Goal: Information Seeking & Learning: Compare options

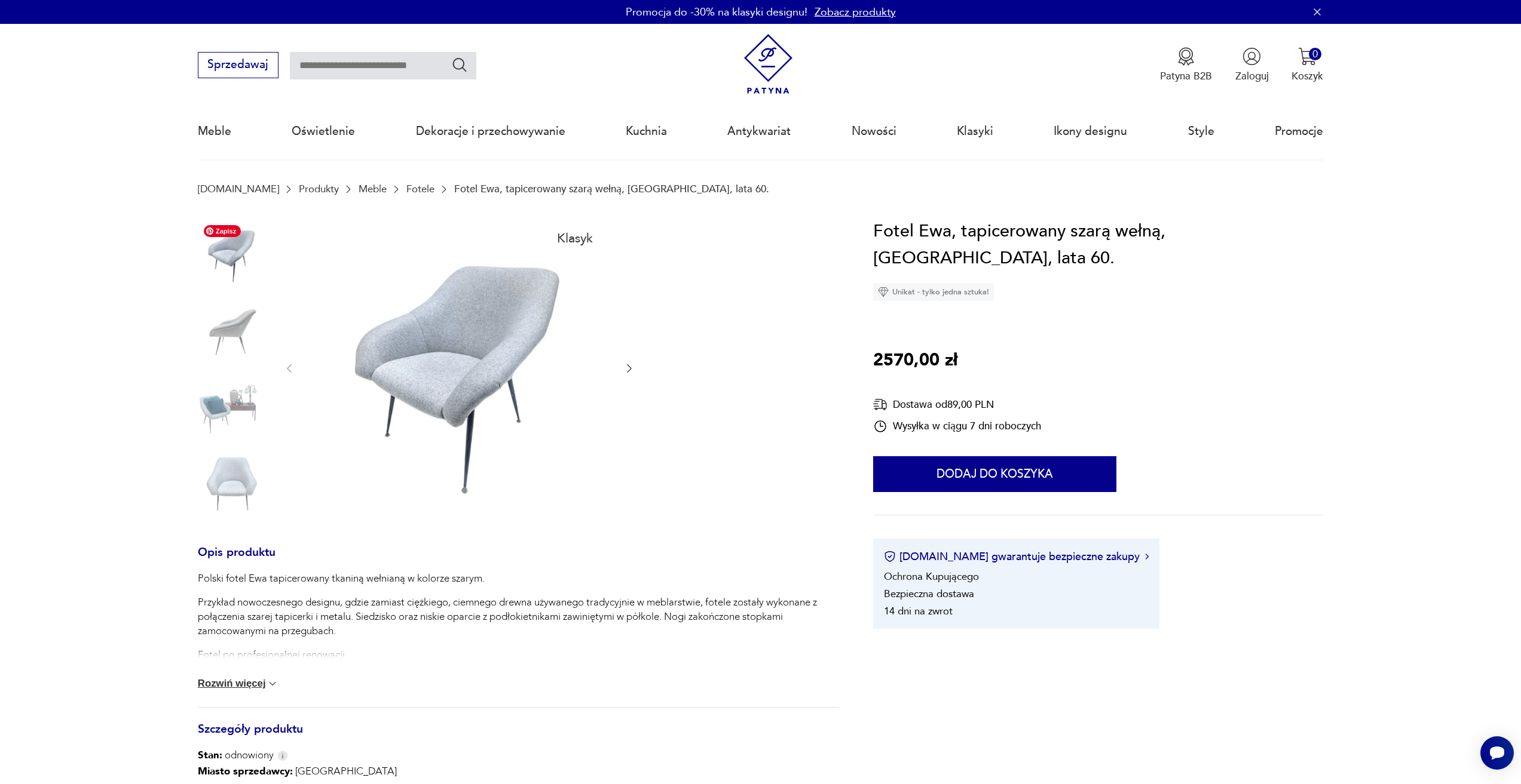
click at [240, 255] on img at bounding box center [231, 253] width 68 height 68
click at [226, 408] on img at bounding box center [231, 405] width 68 height 68
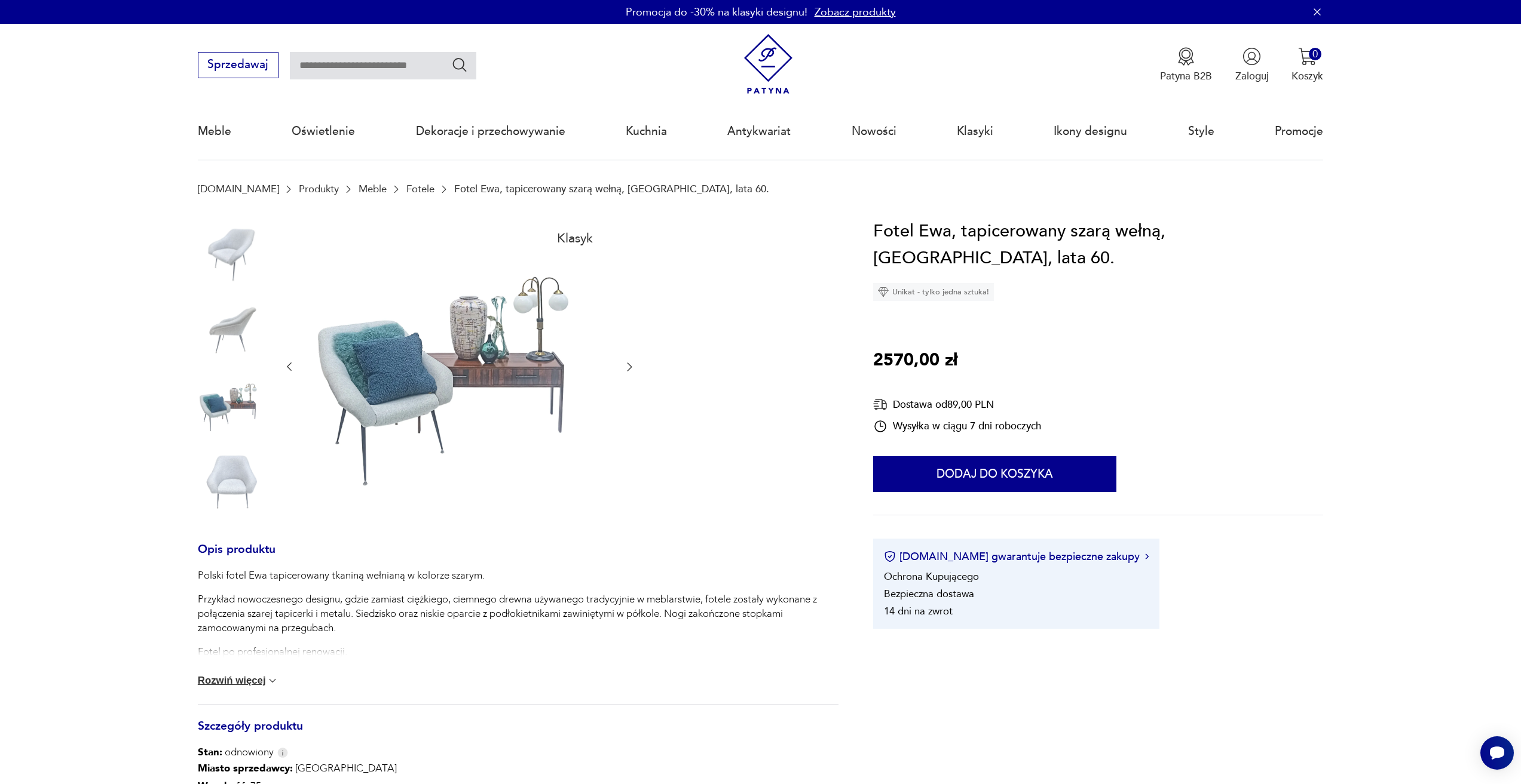
click at [407, 183] on link "Fotele" at bounding box center [421, 189] width 28 height 11
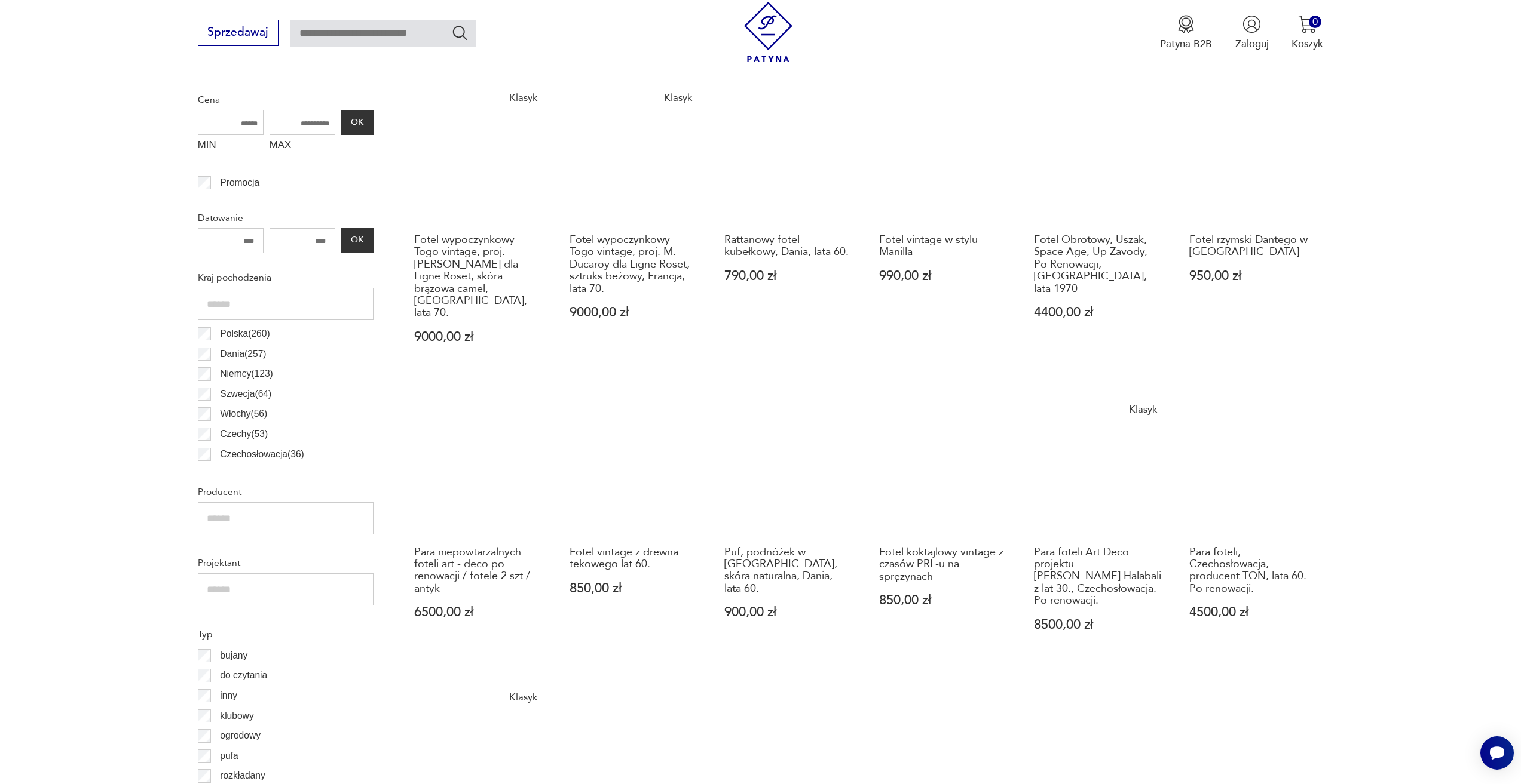
scroll to position [457, 0]
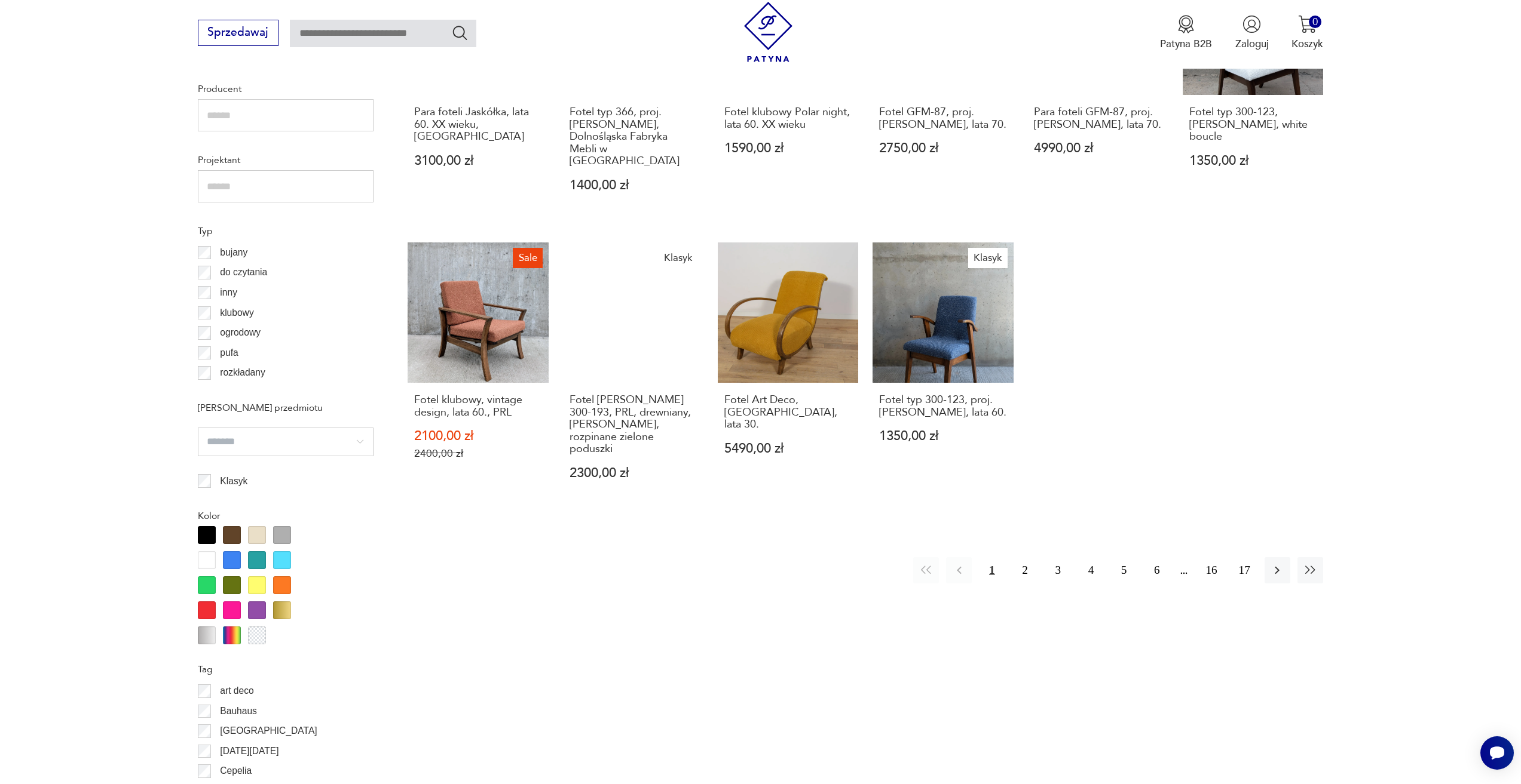
scroll to position [952, 0]
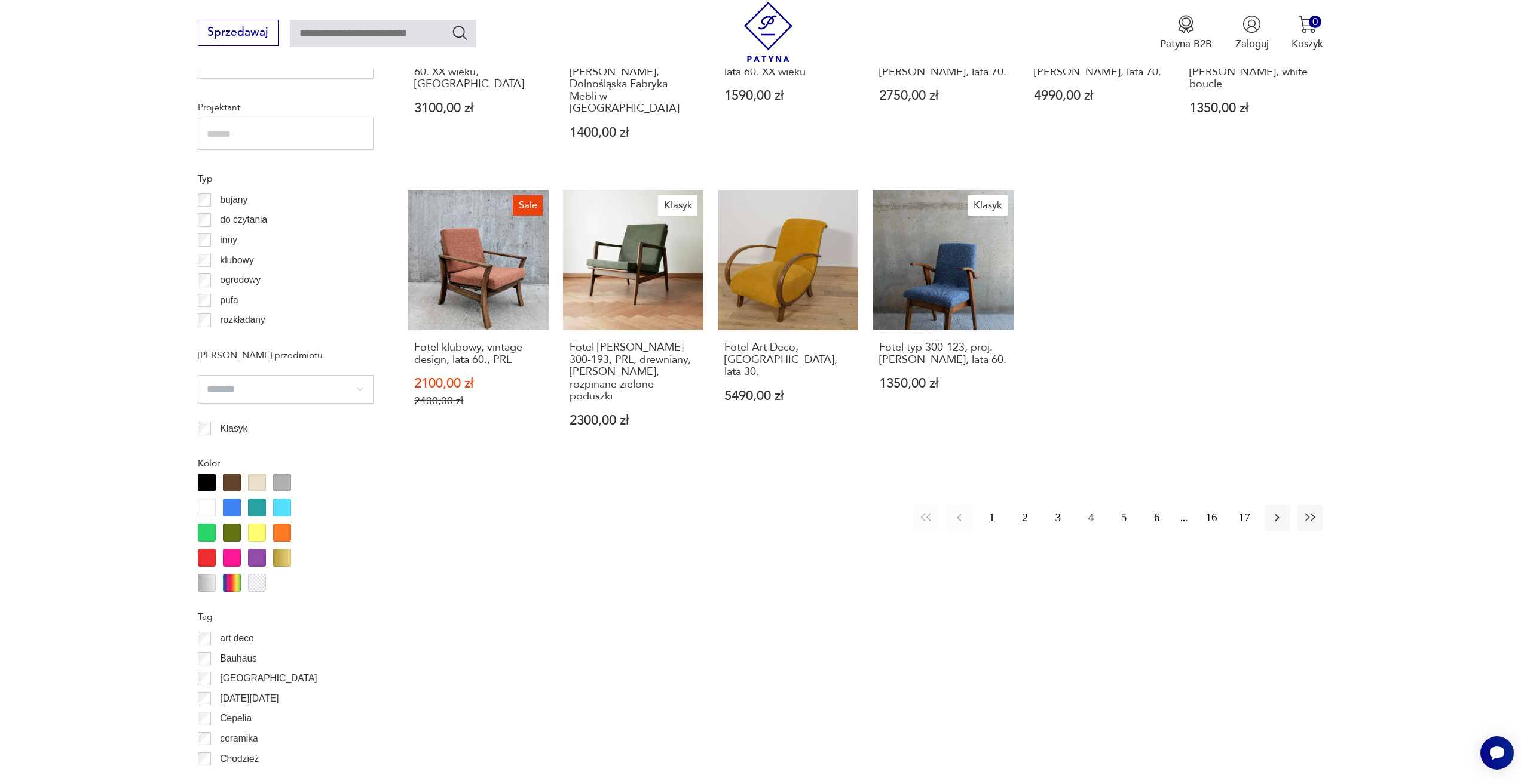
click at [1023, 505] on button "2" at bounding box center [1025, 518] width 25 height 25
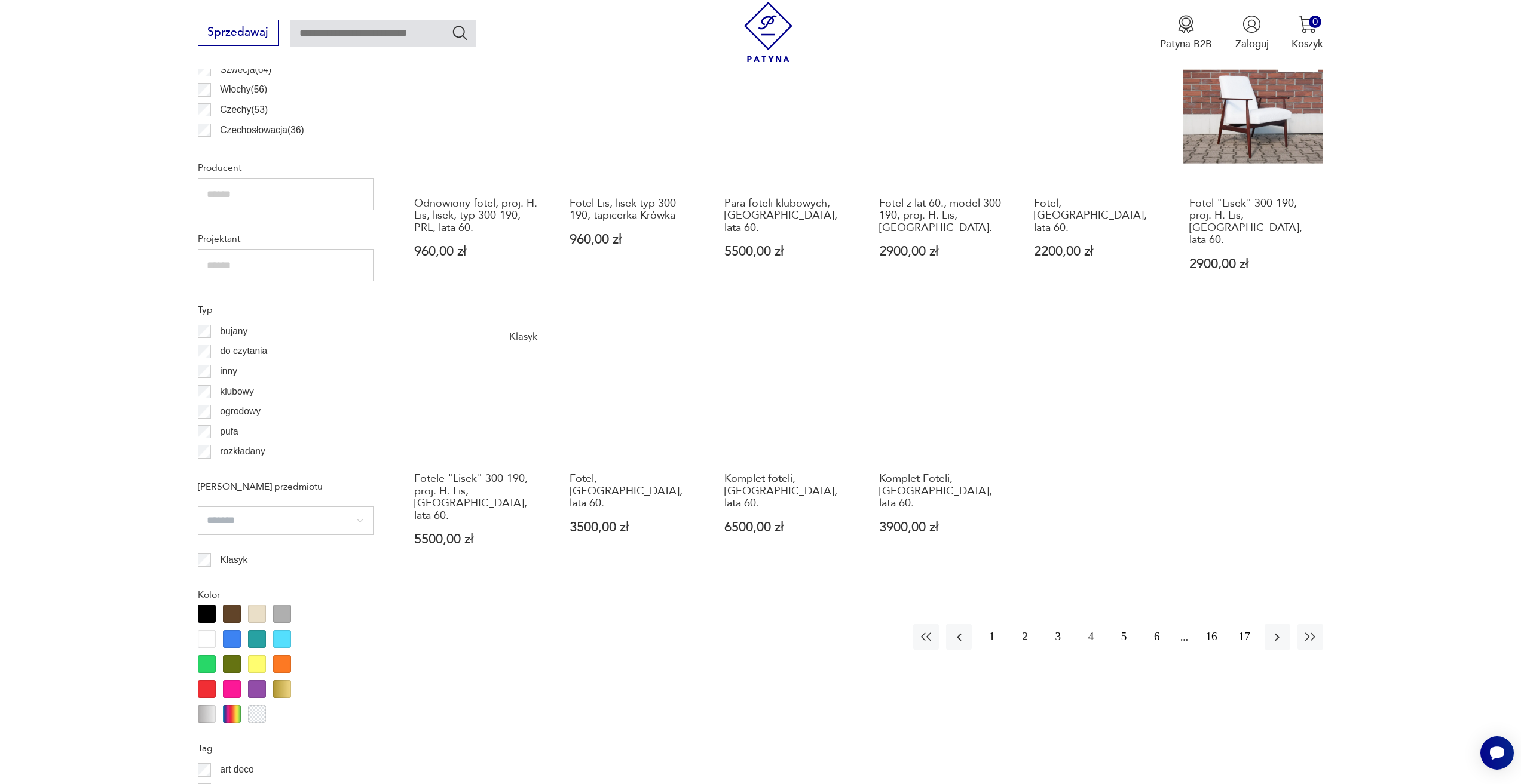
scroll to position [832, 0]
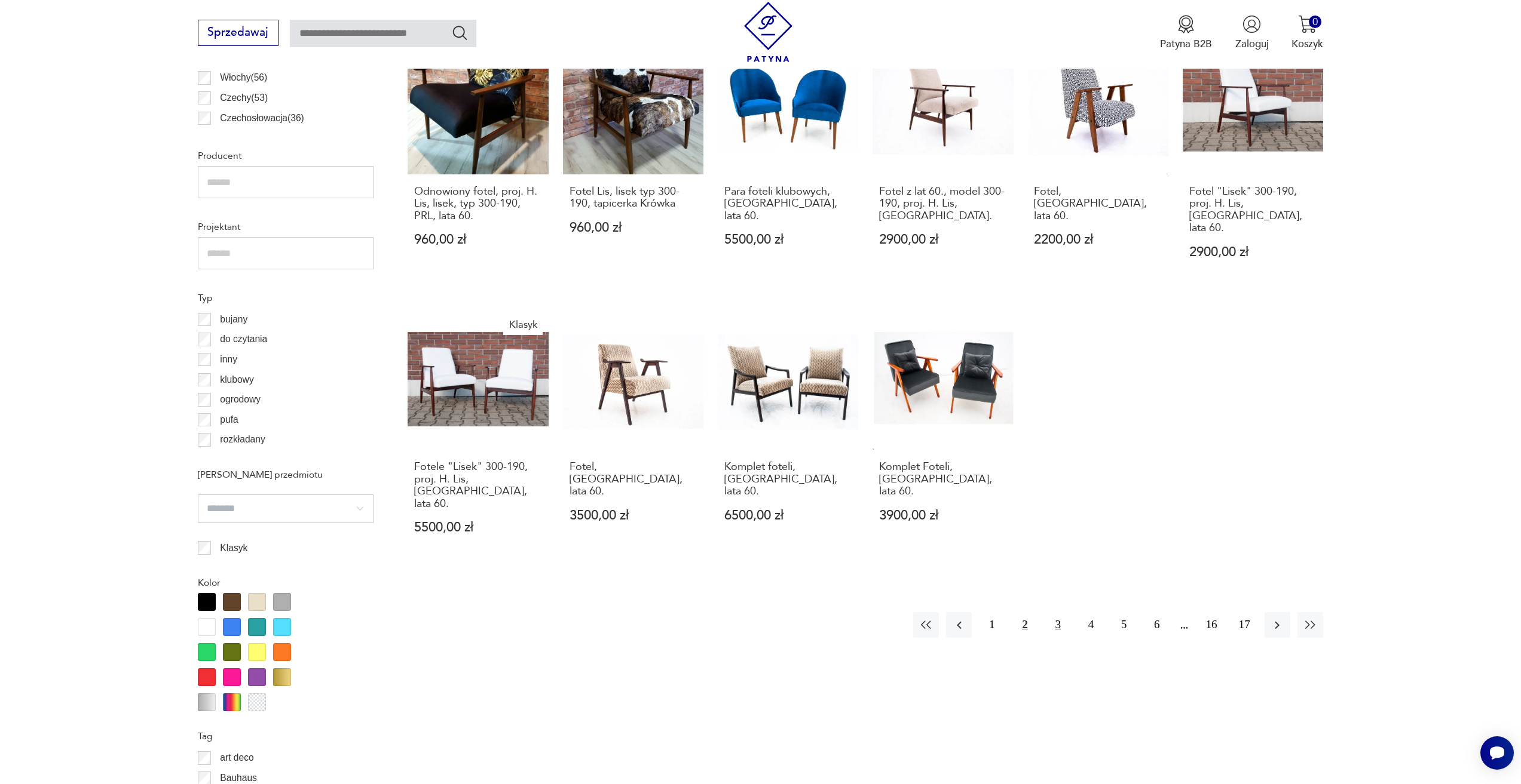
click at [1057, 612] on button "3" at bounding box center [1058, 625] width 25 height 25
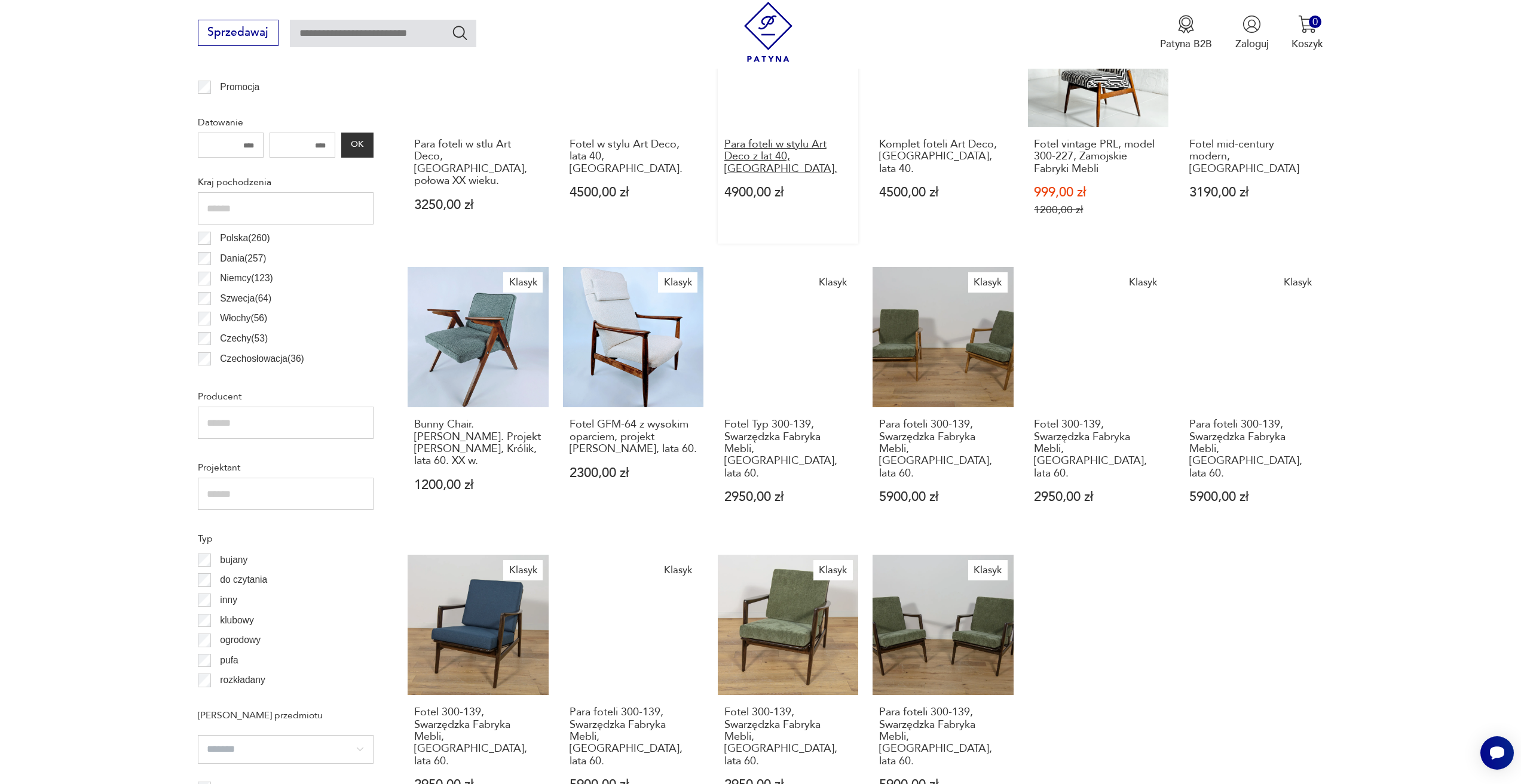
scroll to position [415, 0]
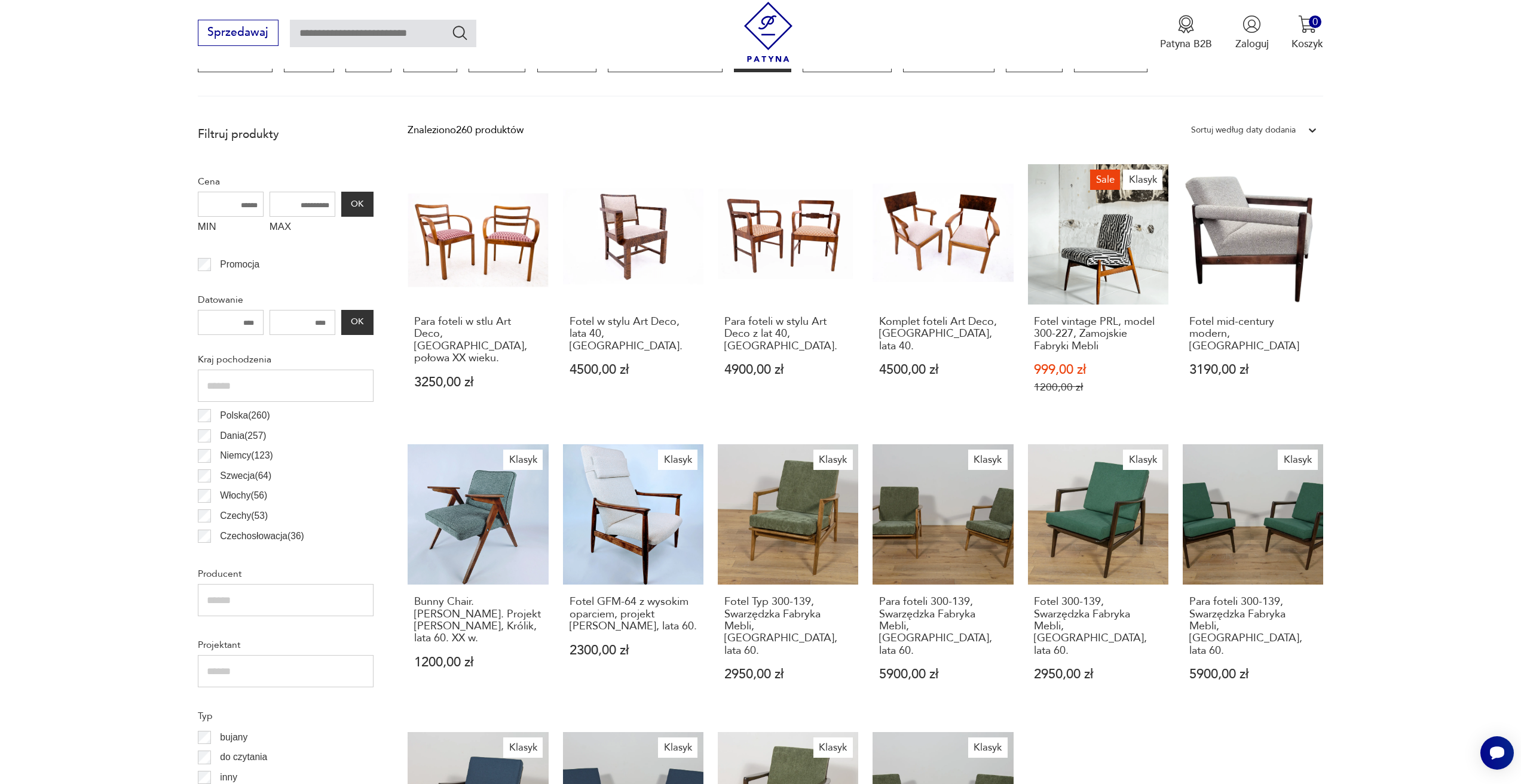
click at [303, 36] on input "text" at bounding box center [383, 33] width 187 height 27
type input "*****"
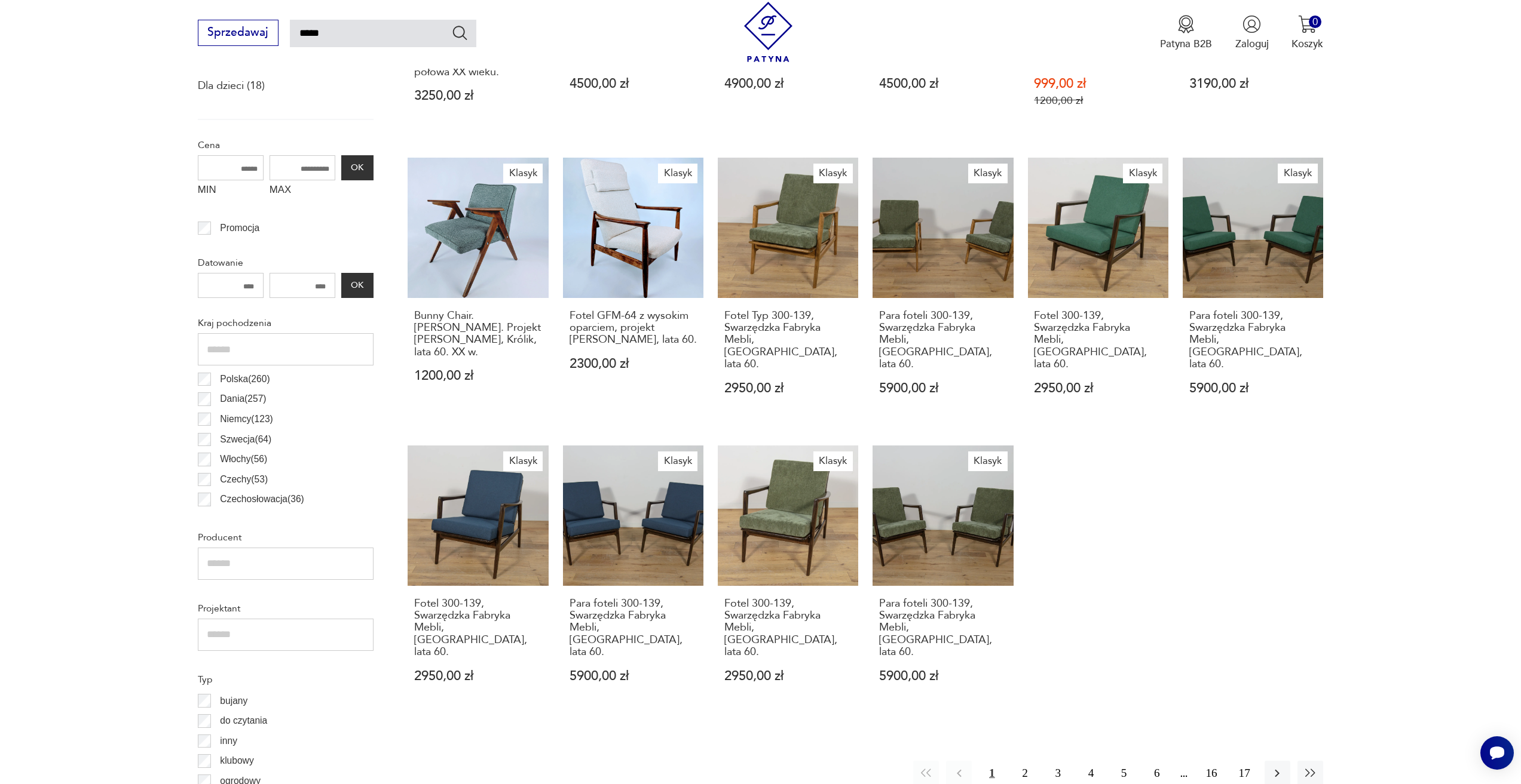
scroll to position [129, 0]
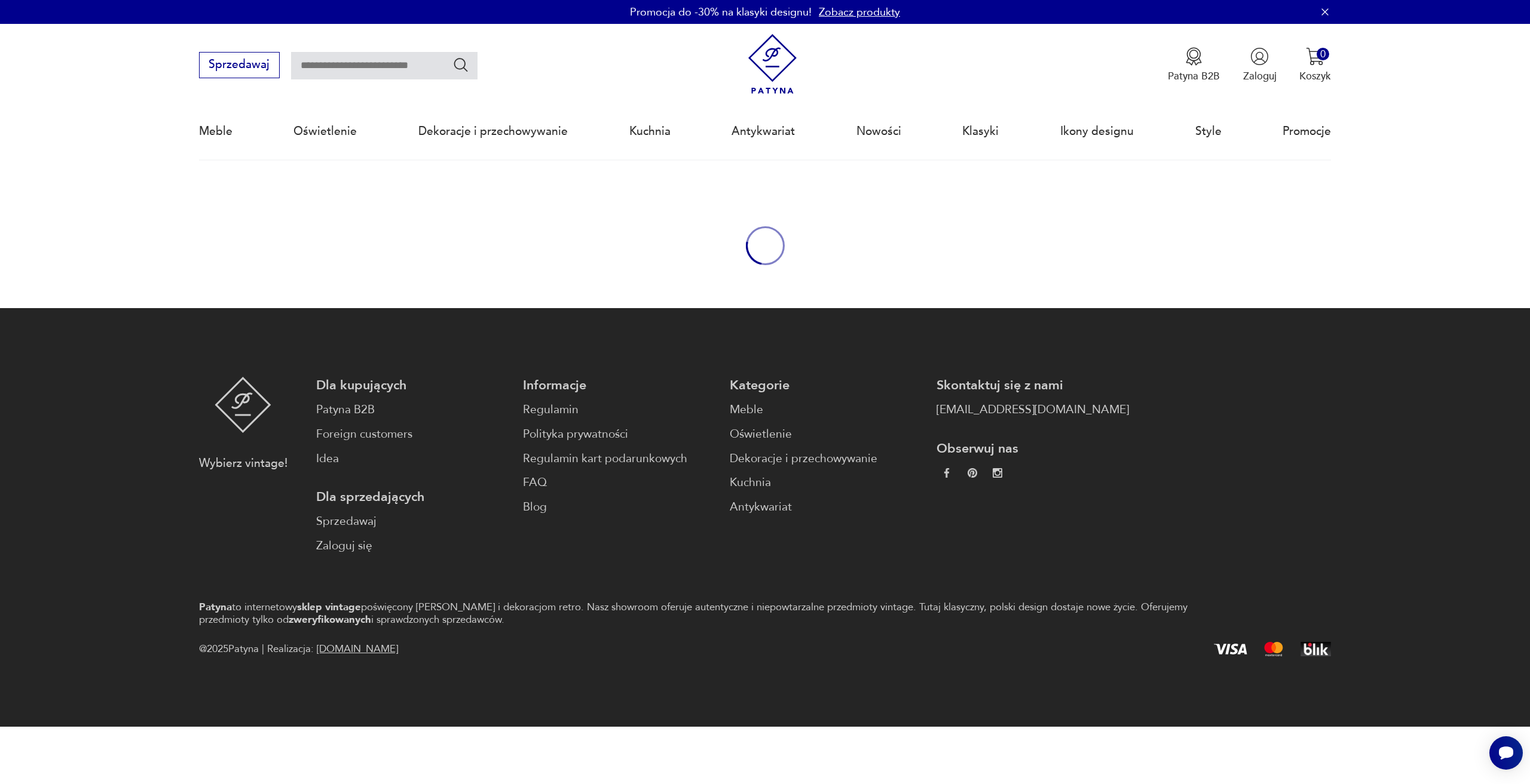
type input "*****"
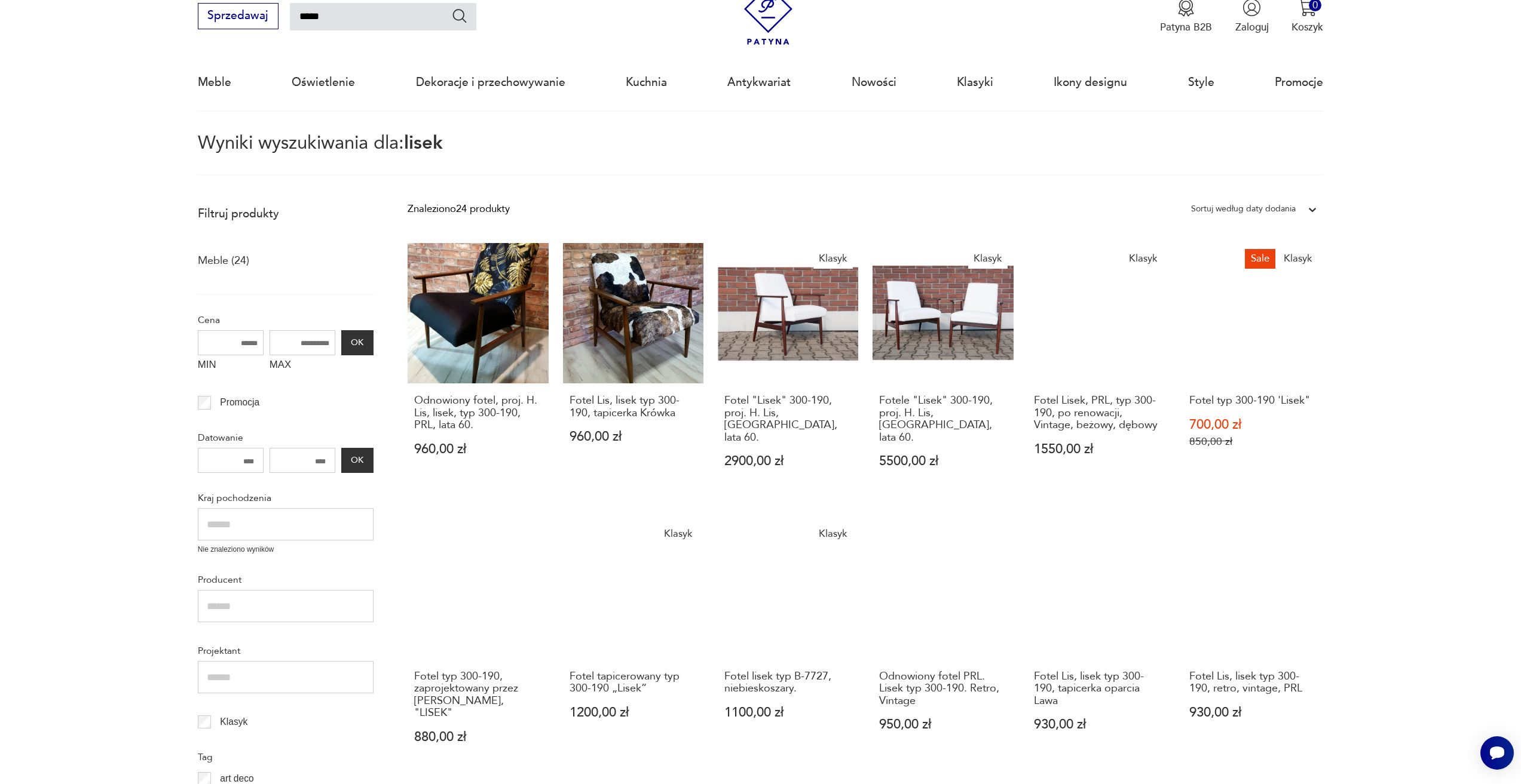
scroll to position [41, 0]
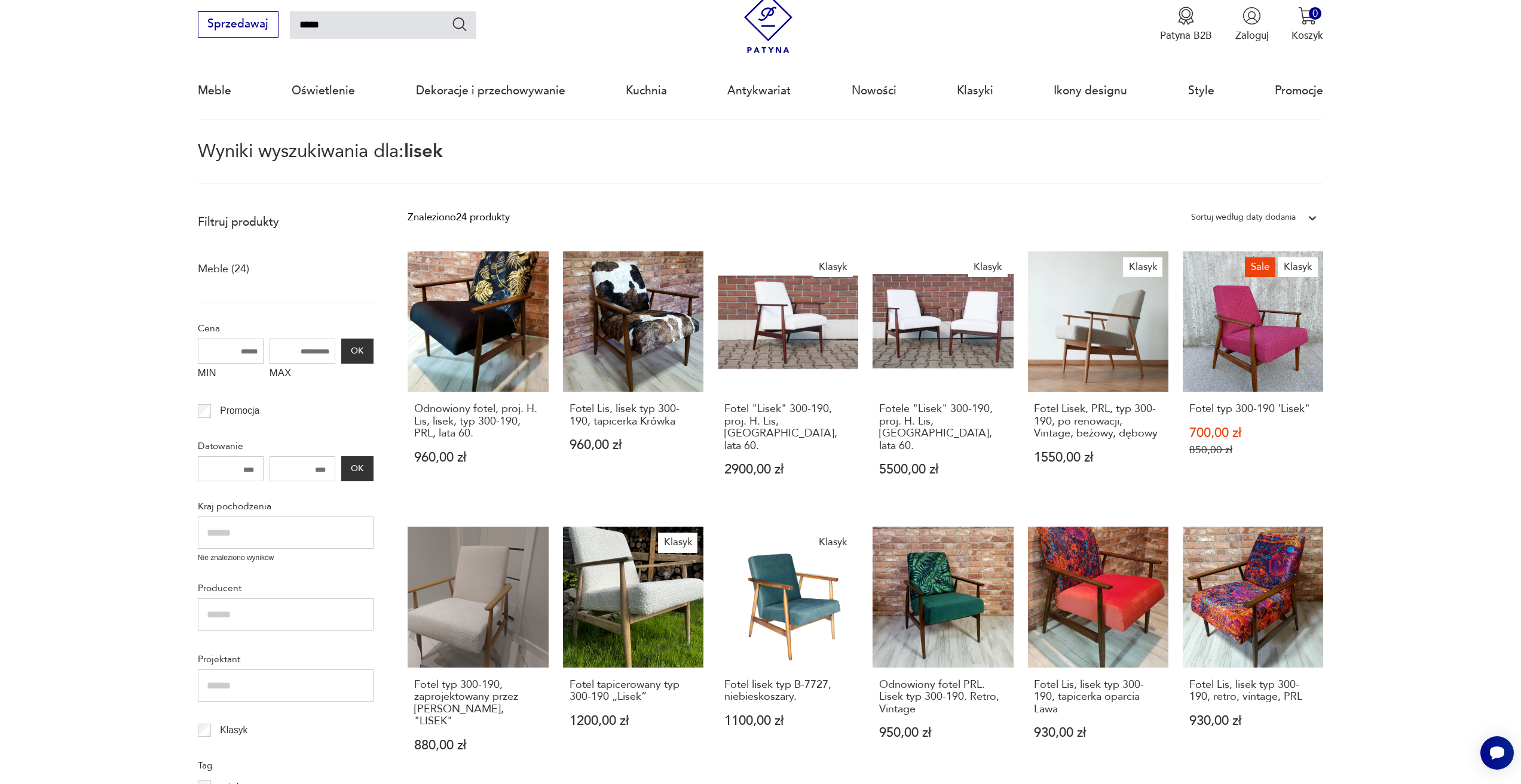
drag, startPoint x: 336, startPoint y: 28, endPoint x: 283, endPoint y: 22, distance: 53.3
click at [283, 22] on div "Sprzedawaj *****" at bounding box center [336, 24] width 278 height 26
type input "********"
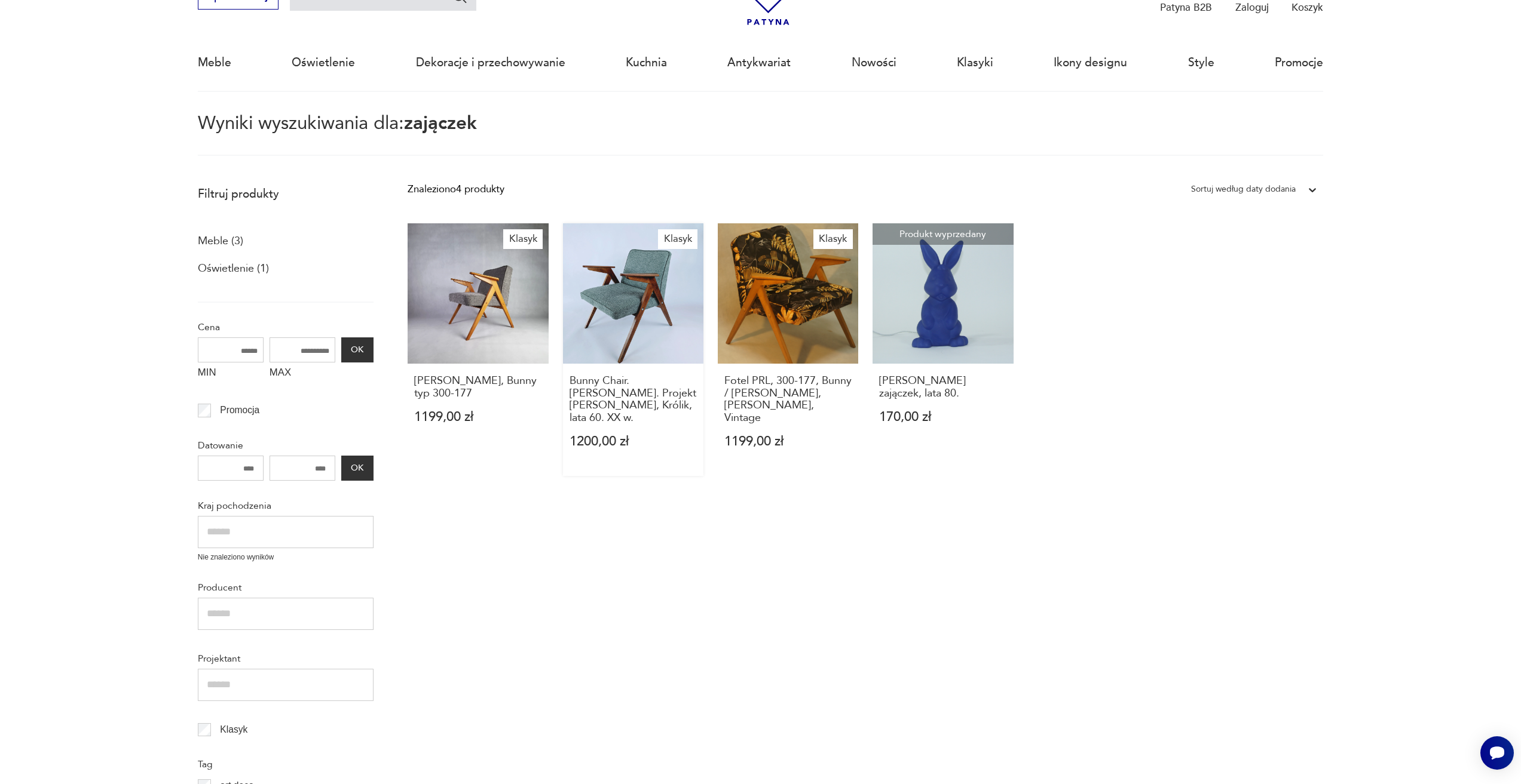
click at [632, 326] on link "Klasyk Bunny Chair. [PERSON_NAME]. Projekt [PERSON_NAME], Królik, lata 60. XX w…" at bounding box center [633, 350] width 140 height 253
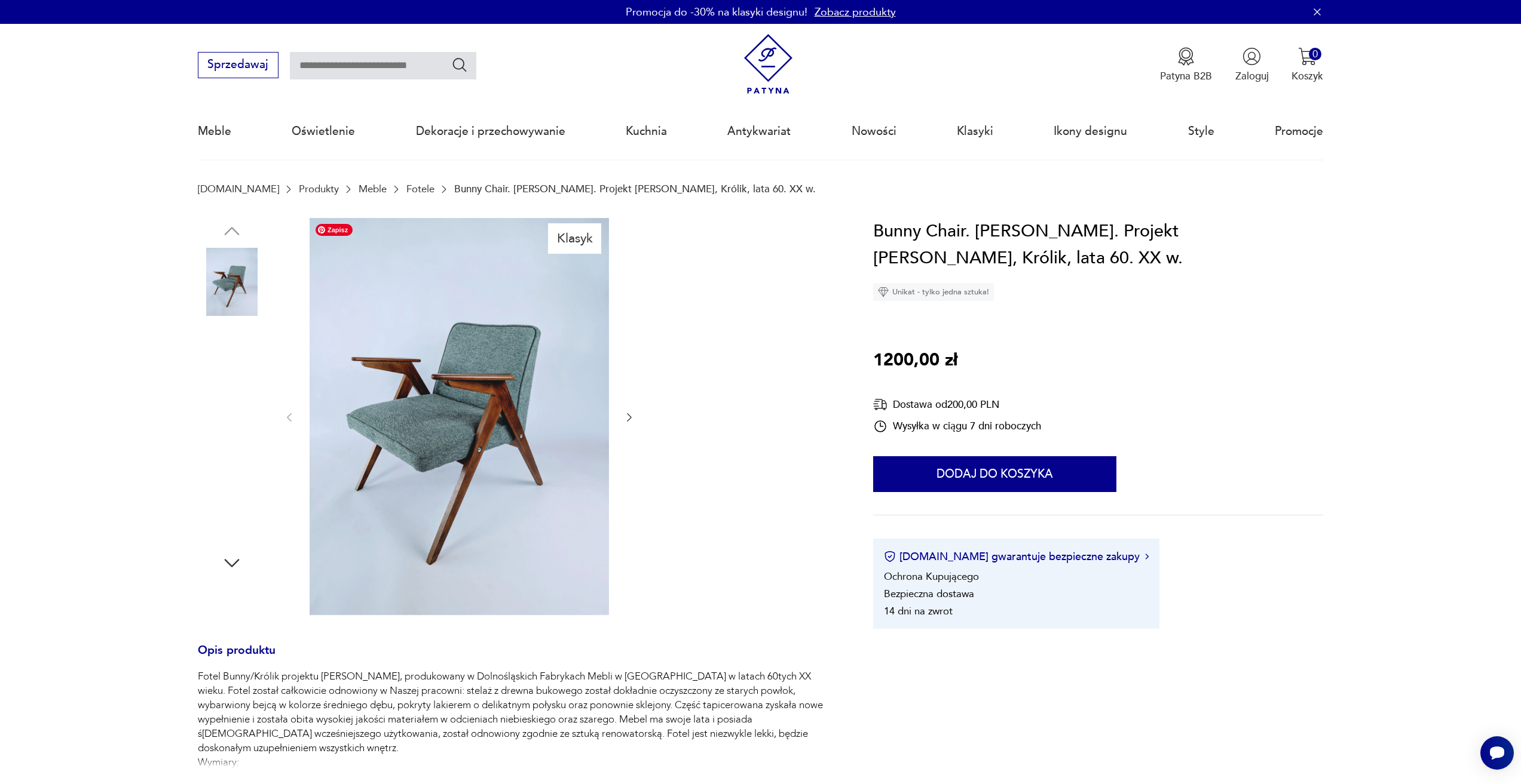
click at [465, 428] on img at bounding box center [459, 417] width 299 height 397
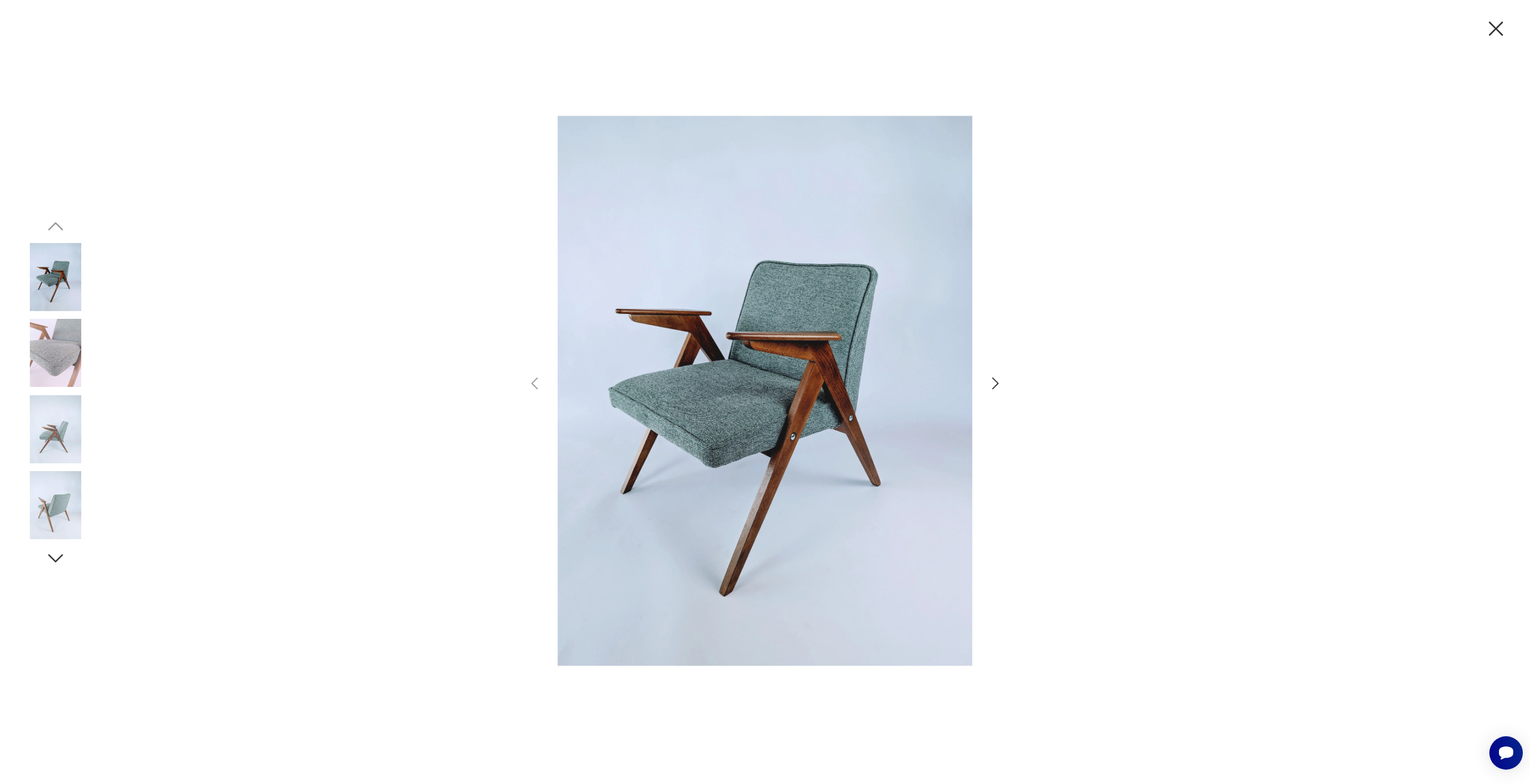
click at [1491, 20] on icon "button" at bounding box center [1496, 28] width 25 height 25
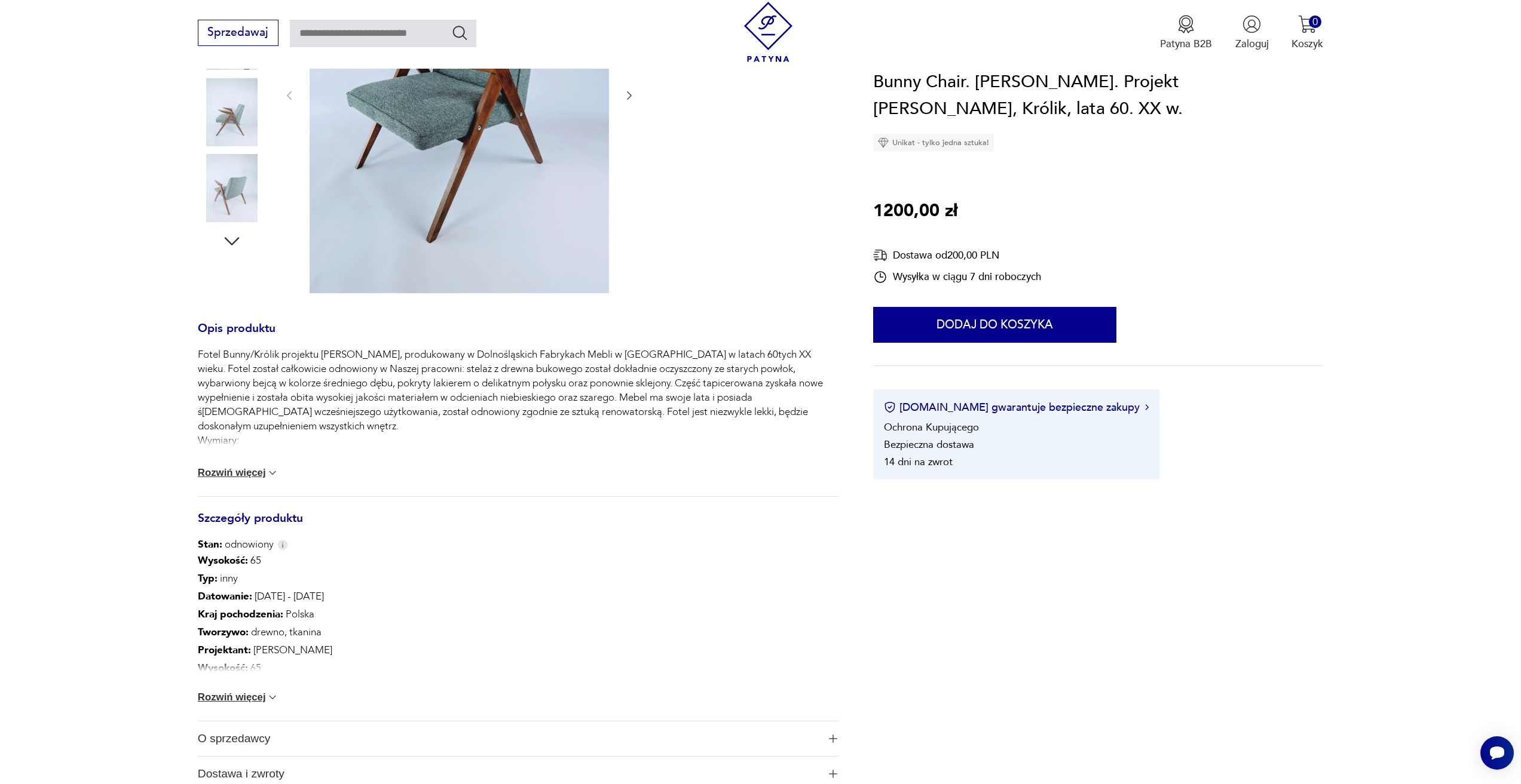
scroll to position [299, 0]
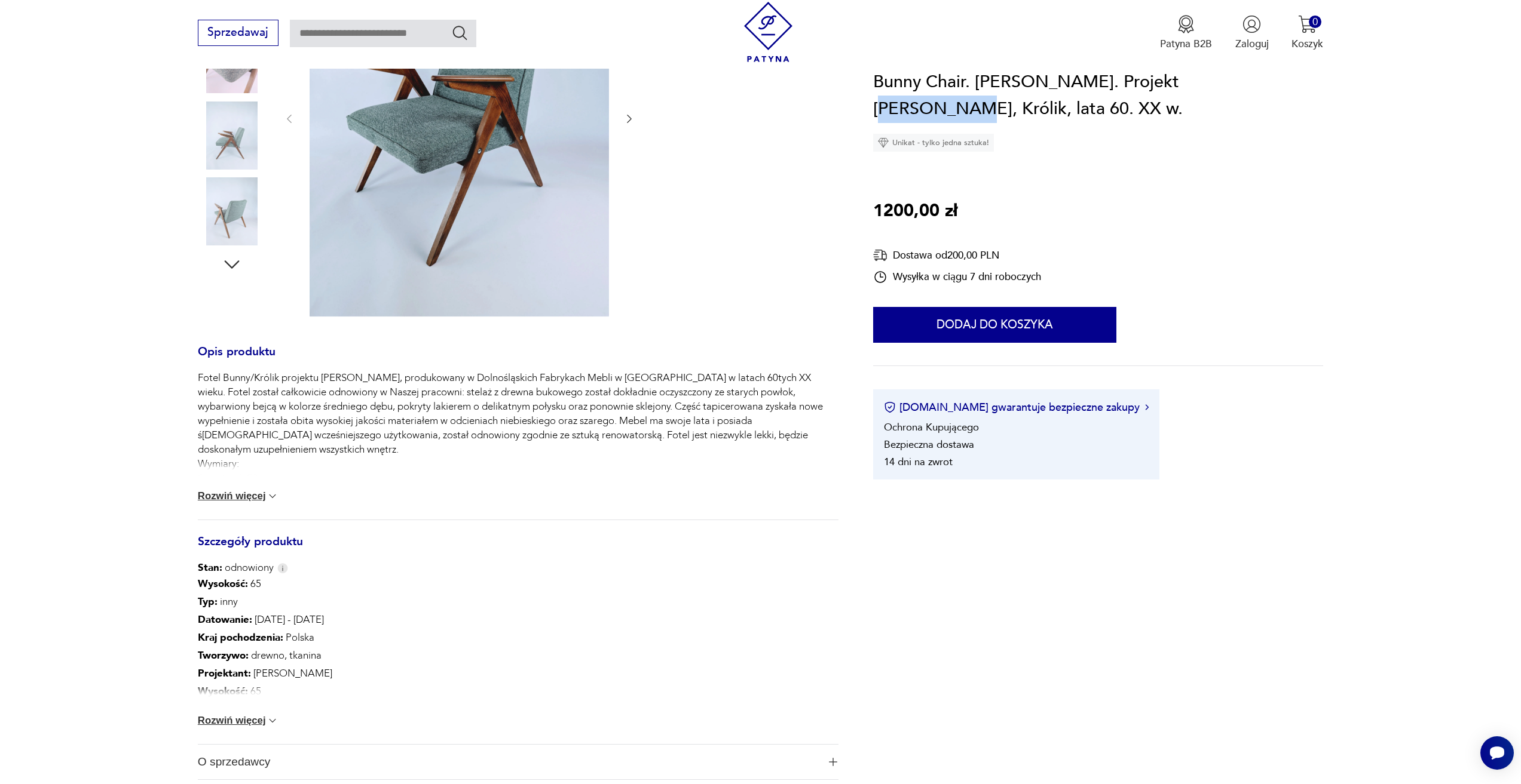
drag, startPoint x: 1159, startPoint y: 82, endPoint x: 1245, endPoint y: 83, distance: 86.0
click at [1245, 83] on h1 "Bunny Chair. [PERSON_NAME]. Projekt [PERSON_NAME], Królik, lata 60. XX w." at bounding box center [1098, 96] width 450 height 54
copy h1 "[PERSON_NAME]"
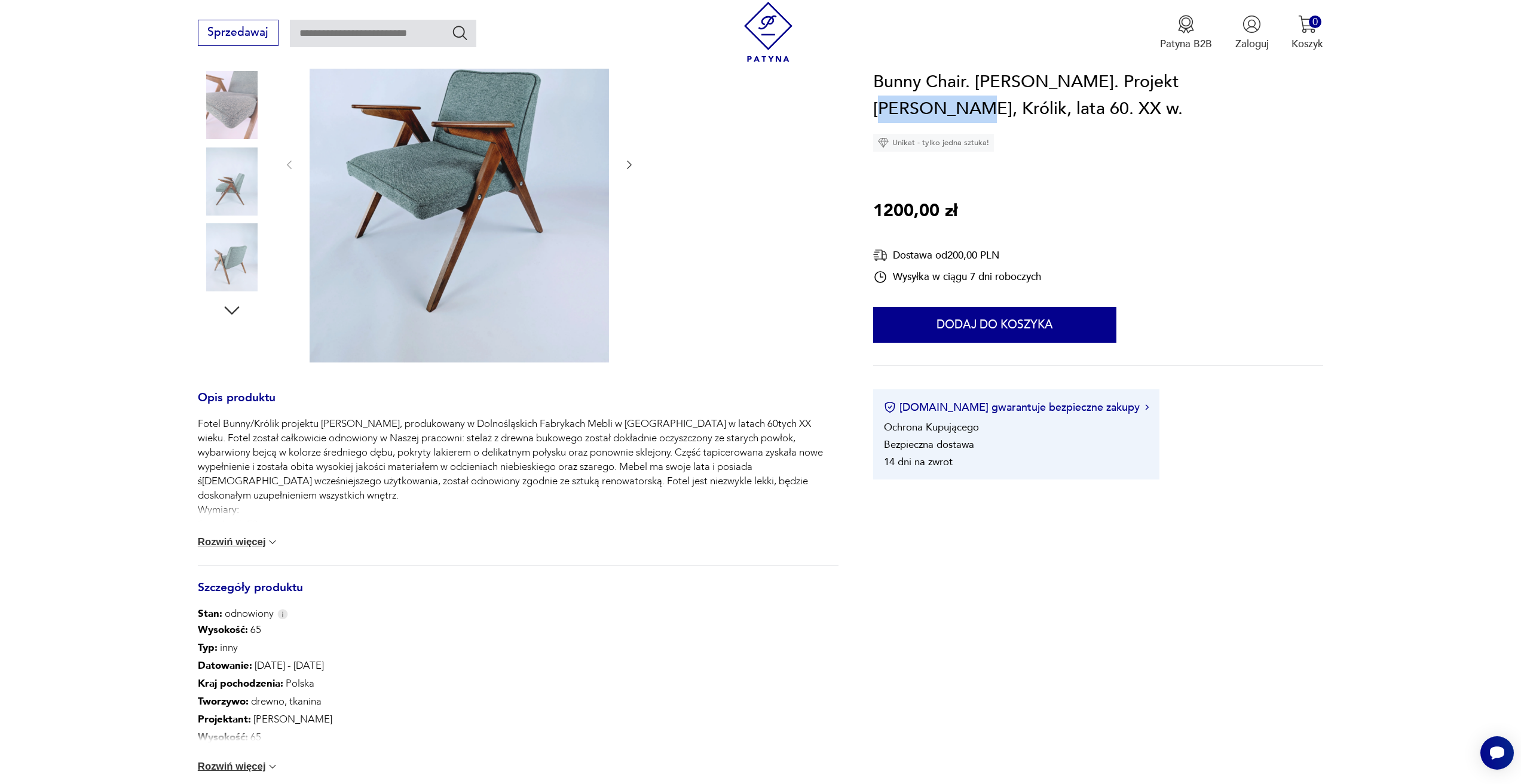
scroll to position [60, 0]
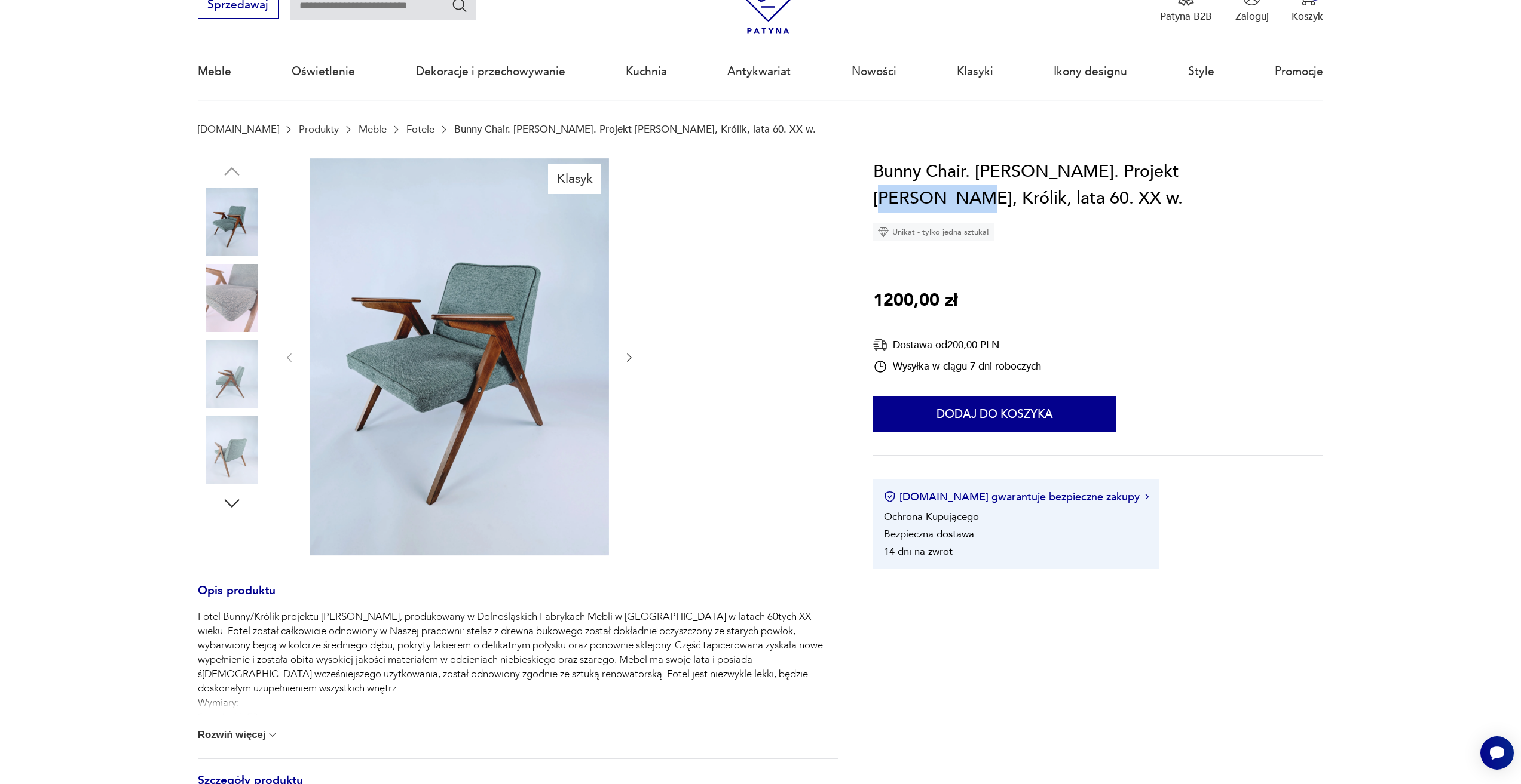
click at [407, 124] on link "Fotele" at bounding box center [421, 129] width 28 height 11
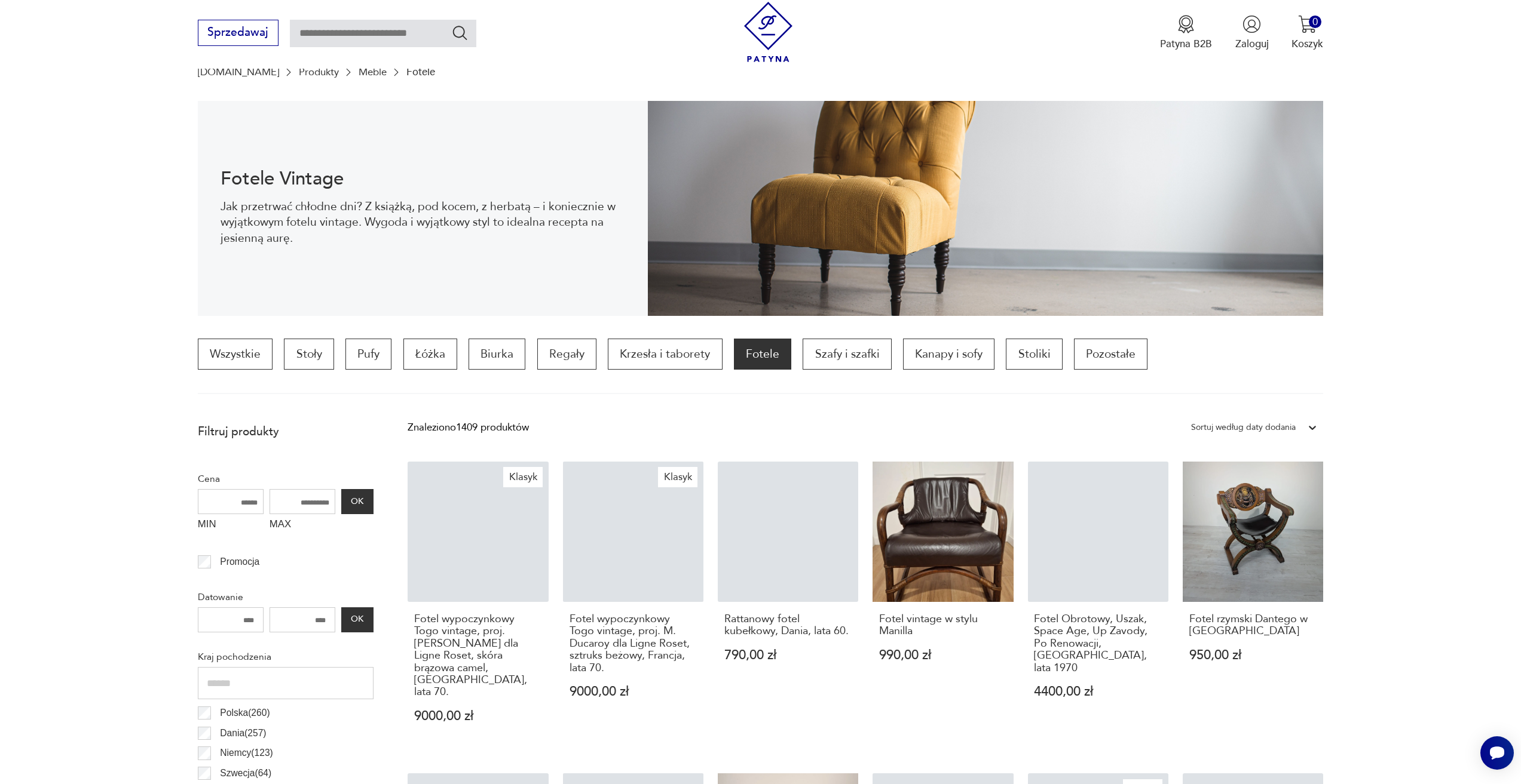
scroll to position [356, 0]
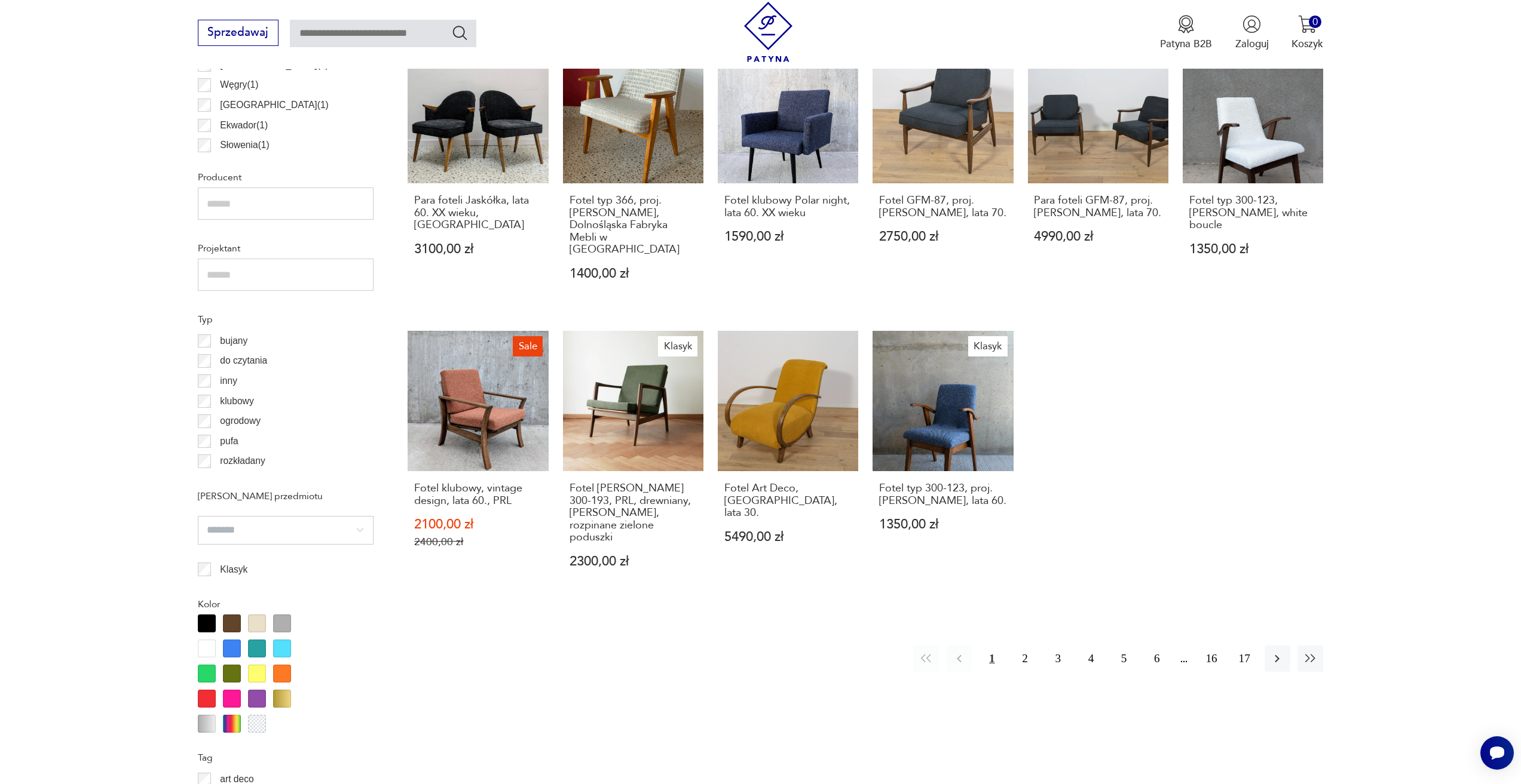
scroll to position [1012, 0]
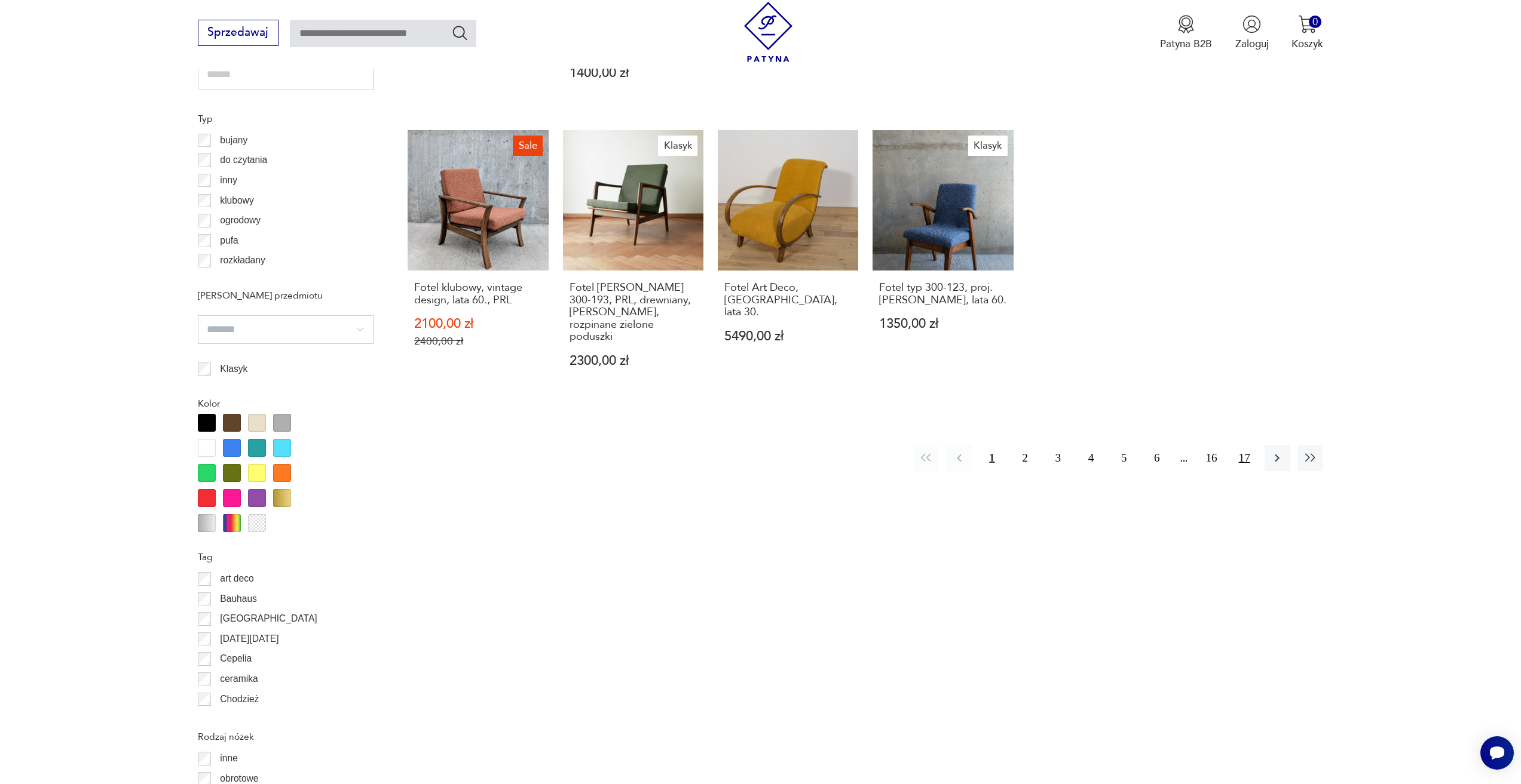
click at [1250, 445] on button "17" at bounding box center [1244, 458] width 25 height 25
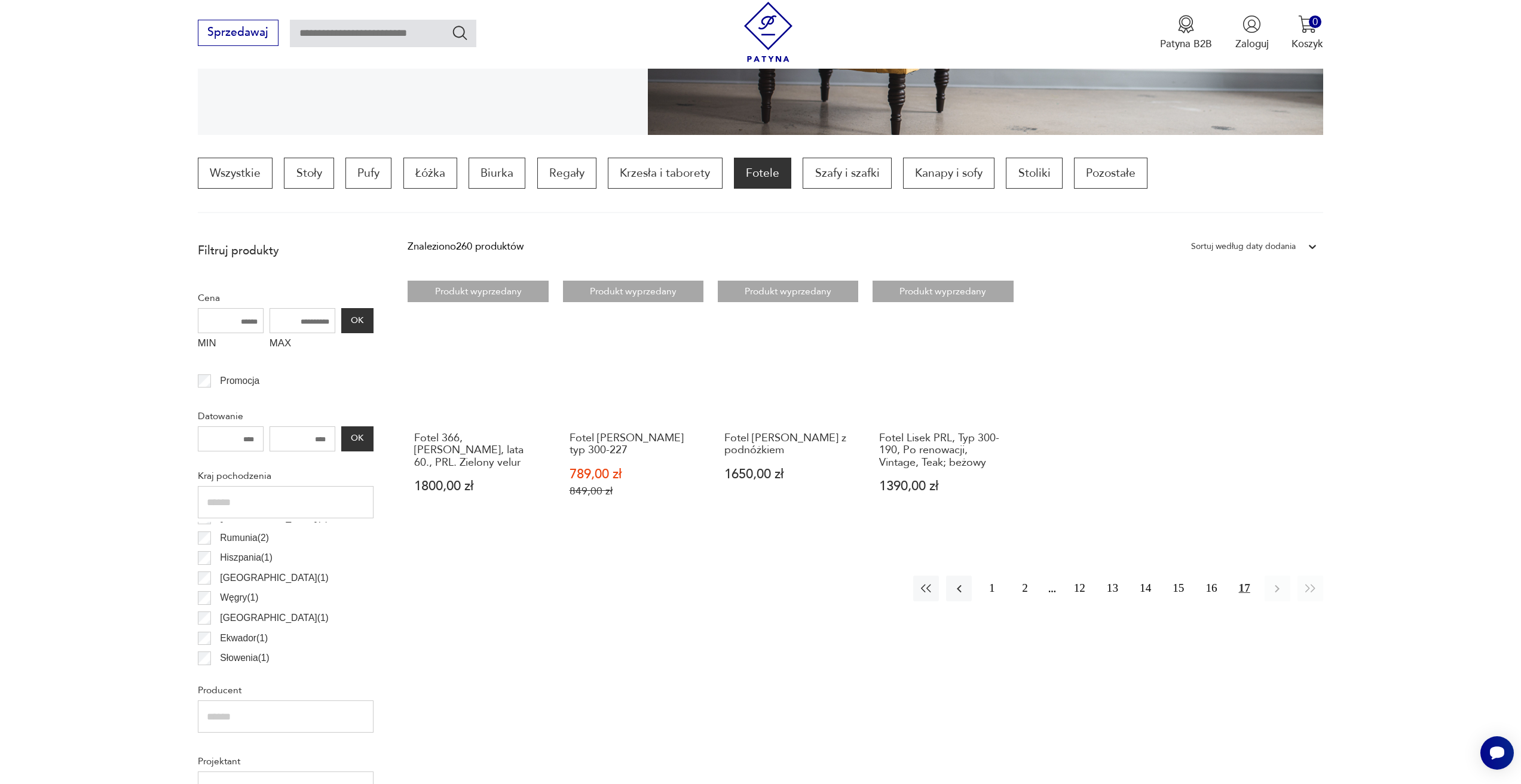
scroll to position [295, 0]
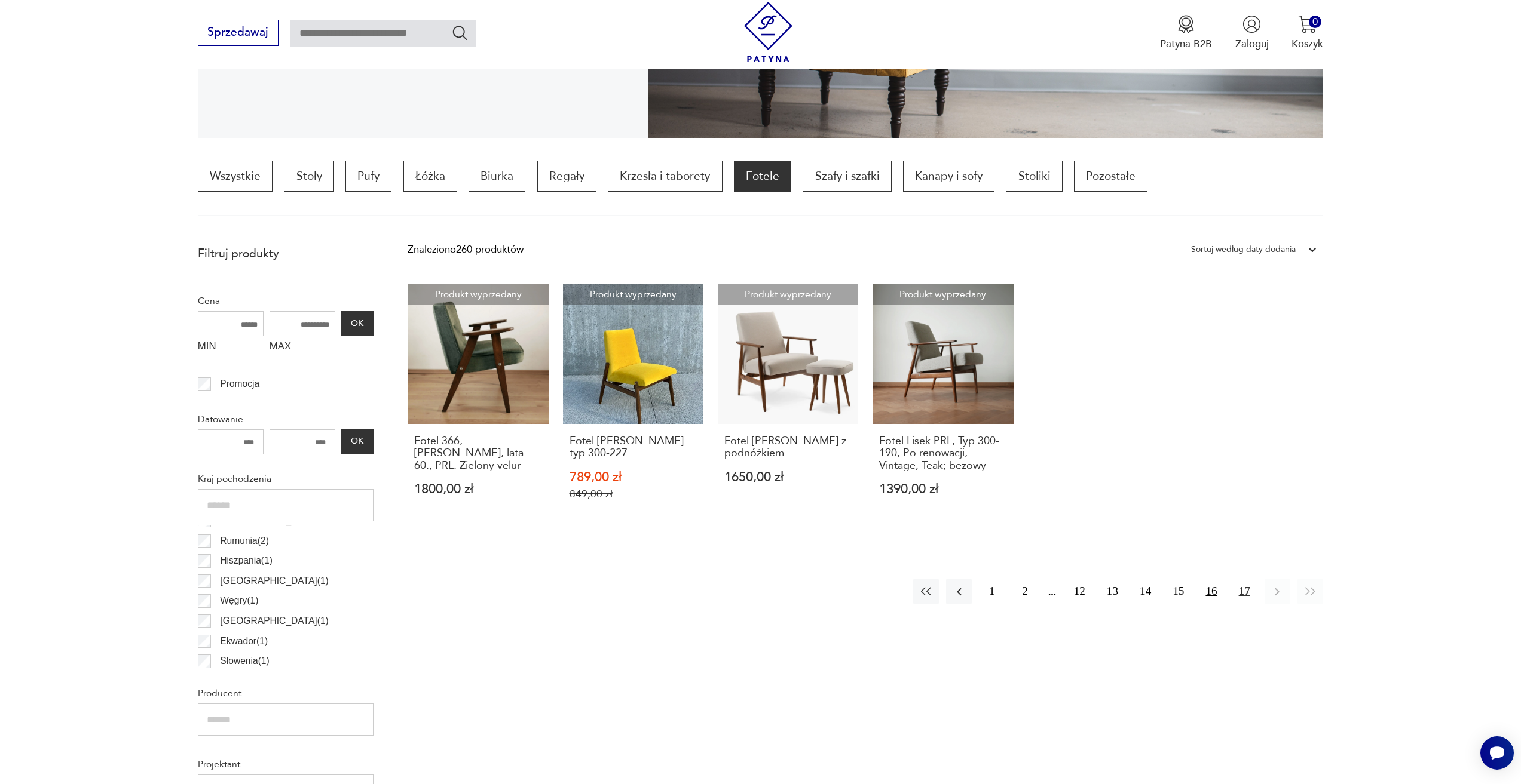
click at [1217, 592] on button "16" at bounding box center [1211, 592] width 25 height 25
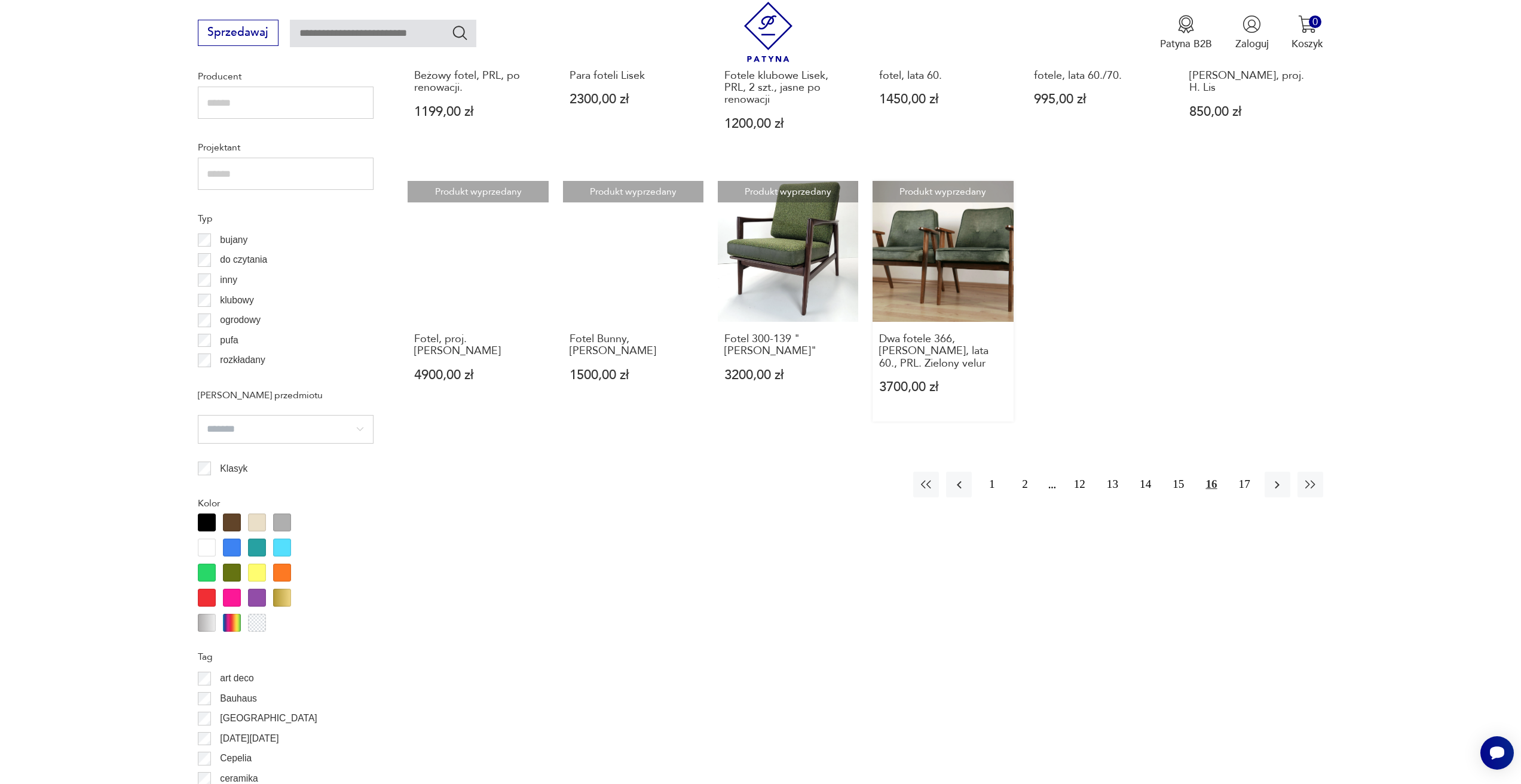
scroll to position [952, 0]
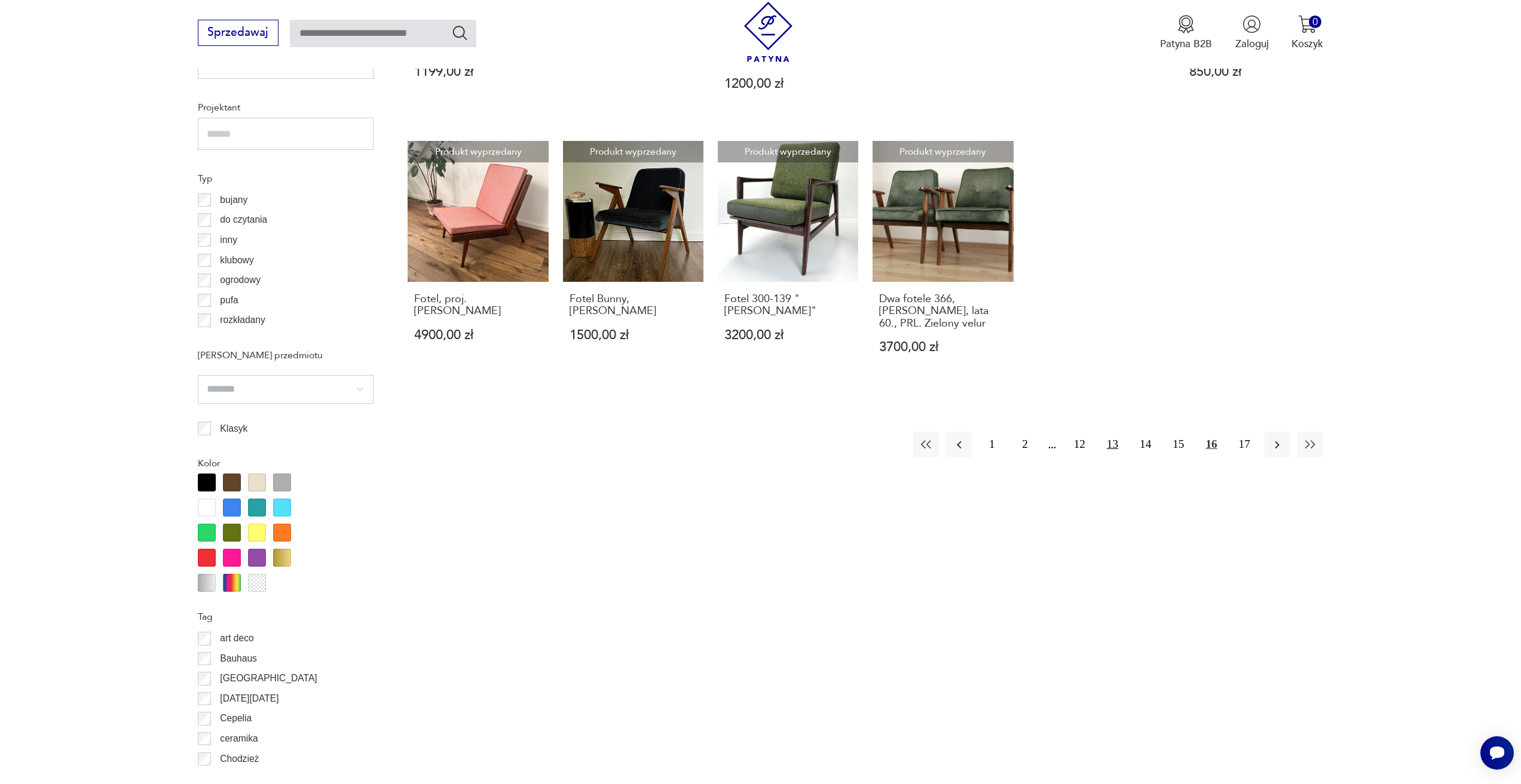
click at [1114, 446] on button "13" at bounding box center [1113, 445] width 25 height 25
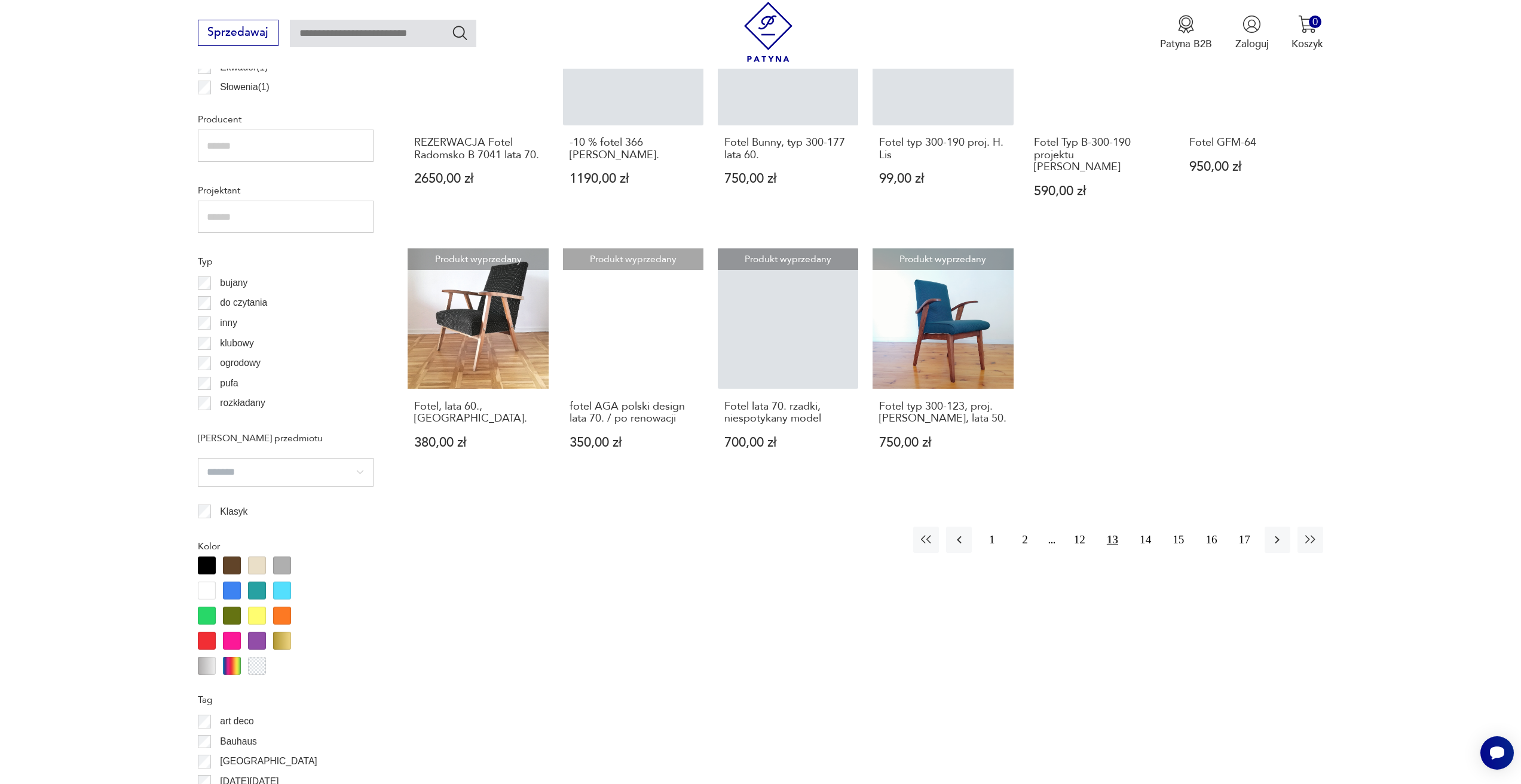
scroll to position [892, 0]
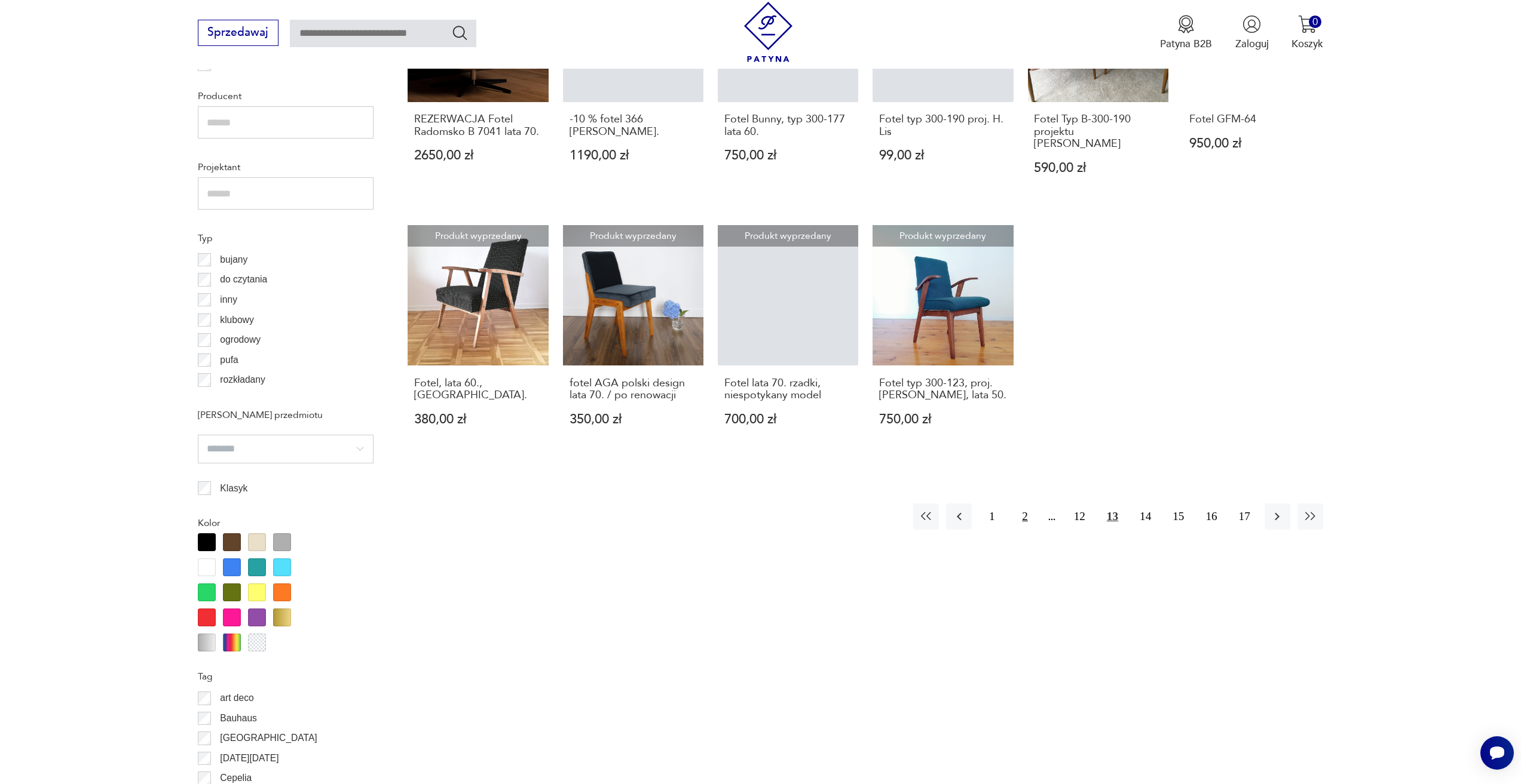
click at [1022, 504] on button "2" at bounding box center [1025, 517] width 25 height 25
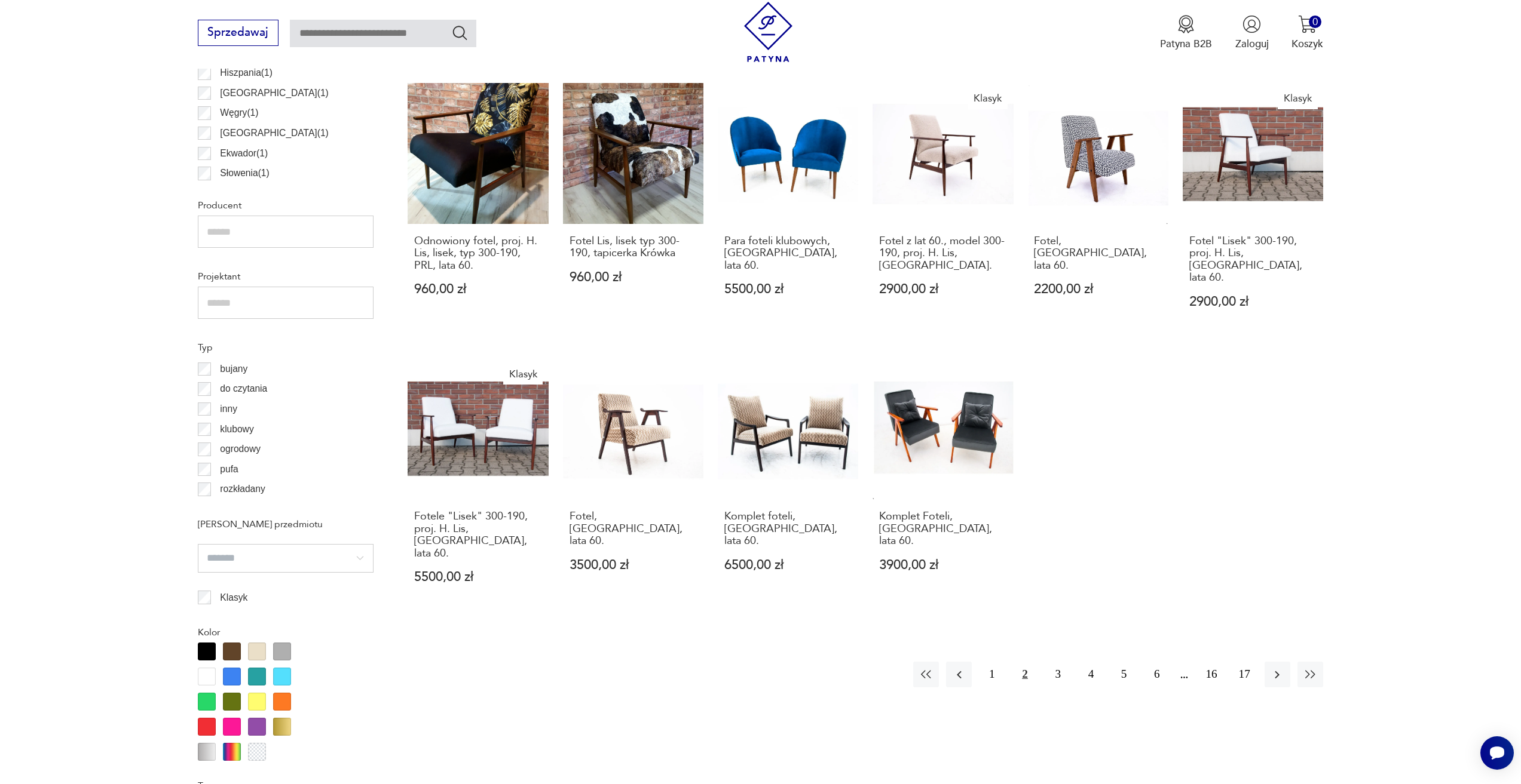
scroll to position [832, 0]
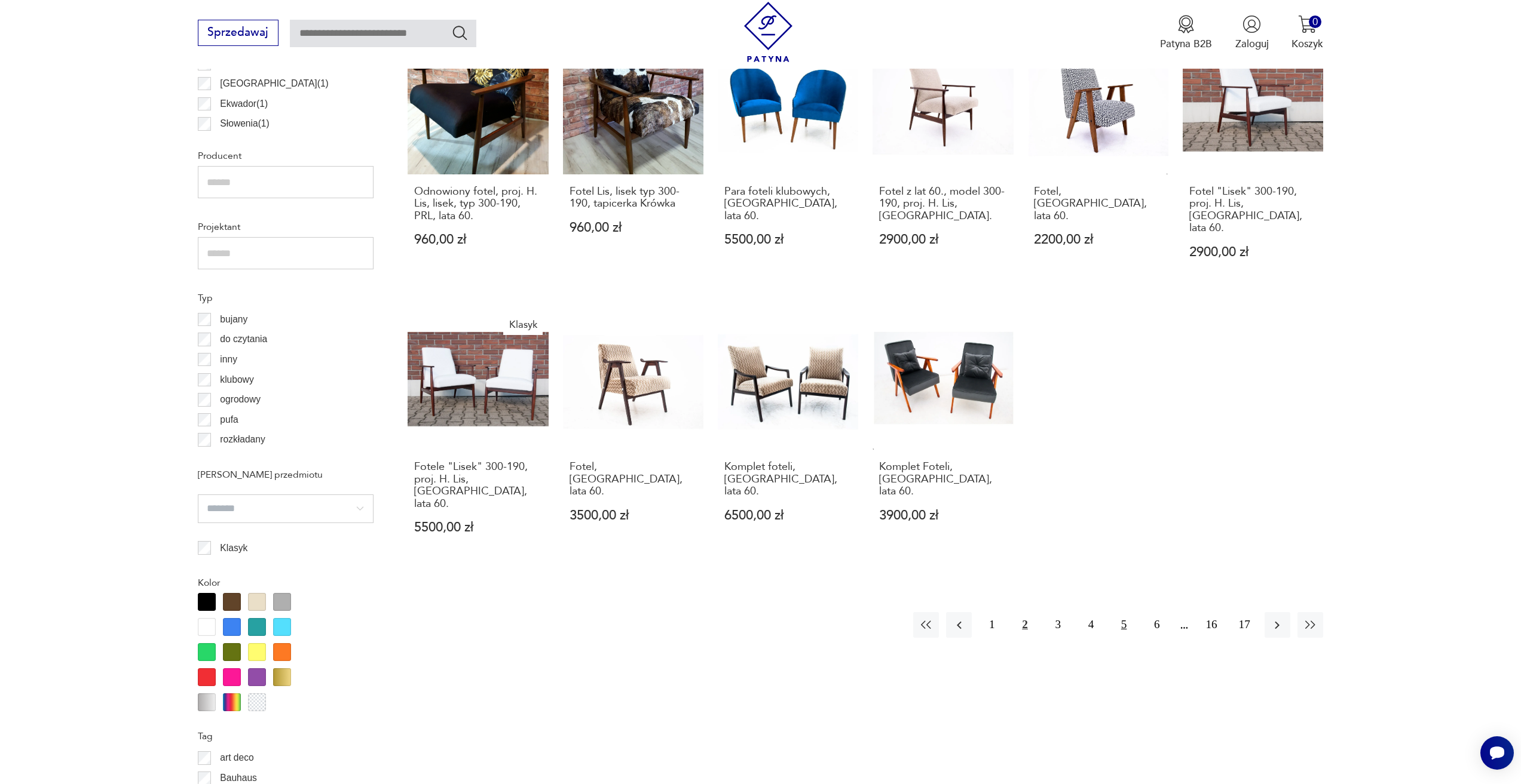
click at [1127, 612] on button "5" at bounding box center [1124, 625] width 25 height 25
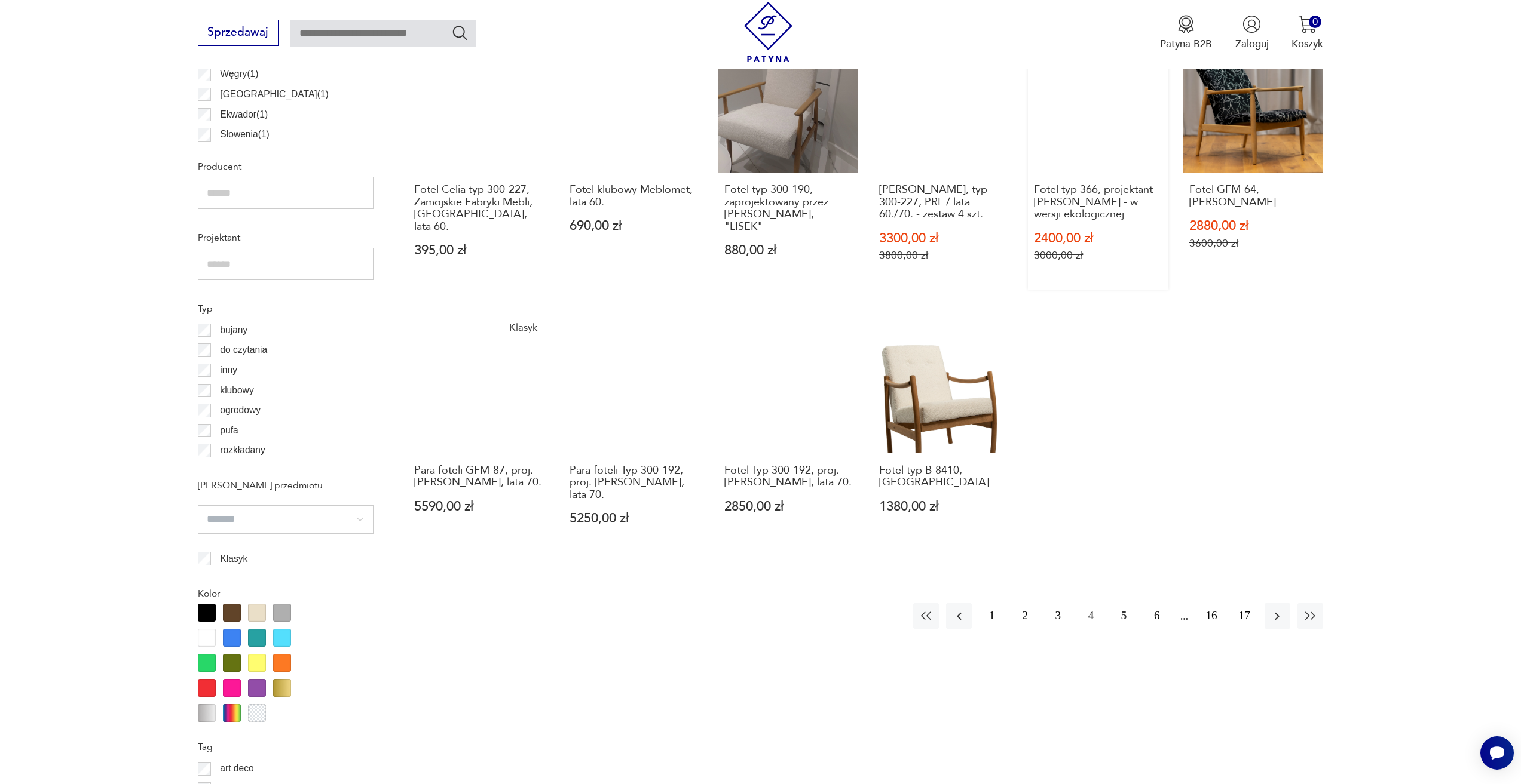
scroll to position [832, 0]
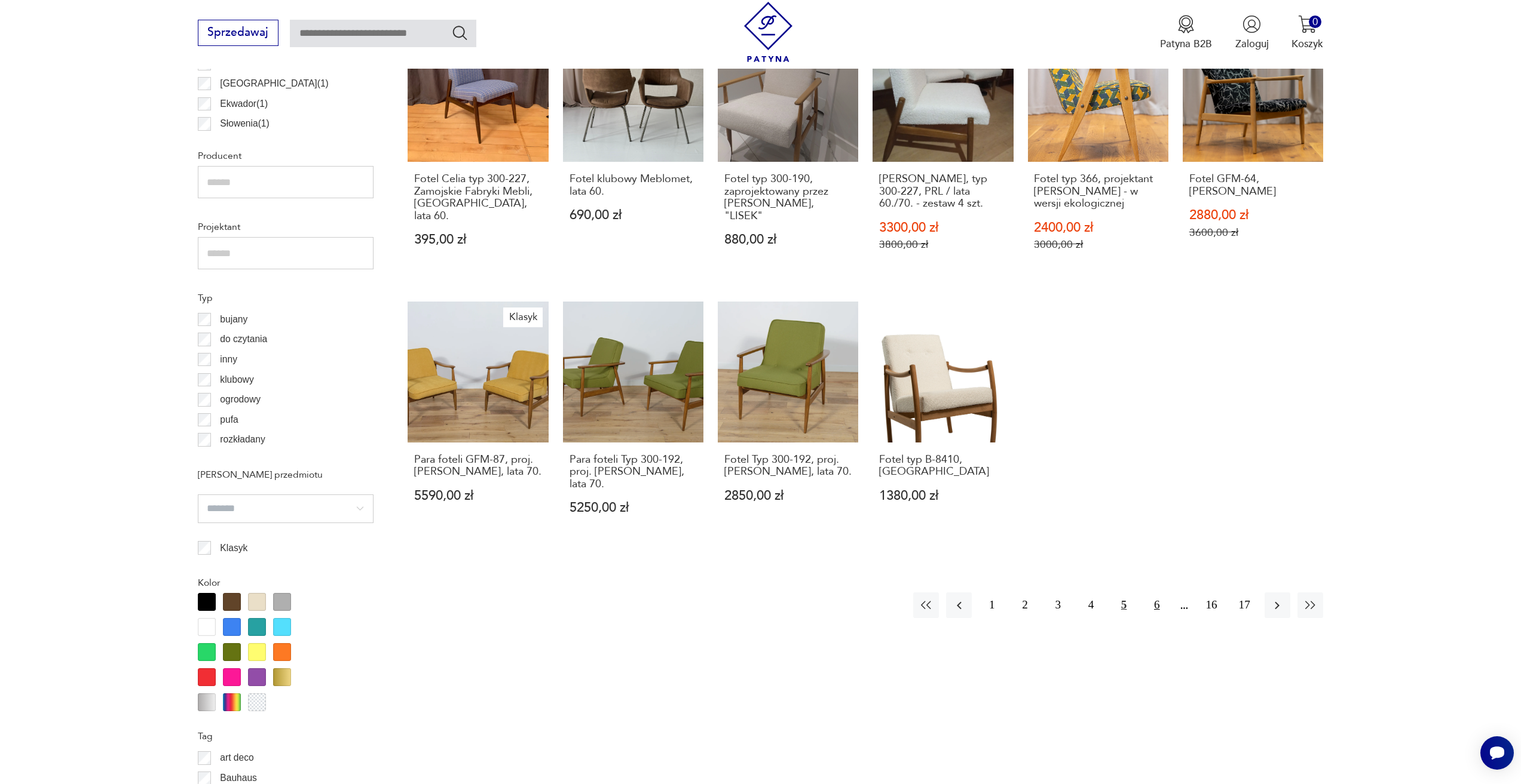
click at [1160, 592] on button "6" at bounding box center [1157, 605] width 25 height 25
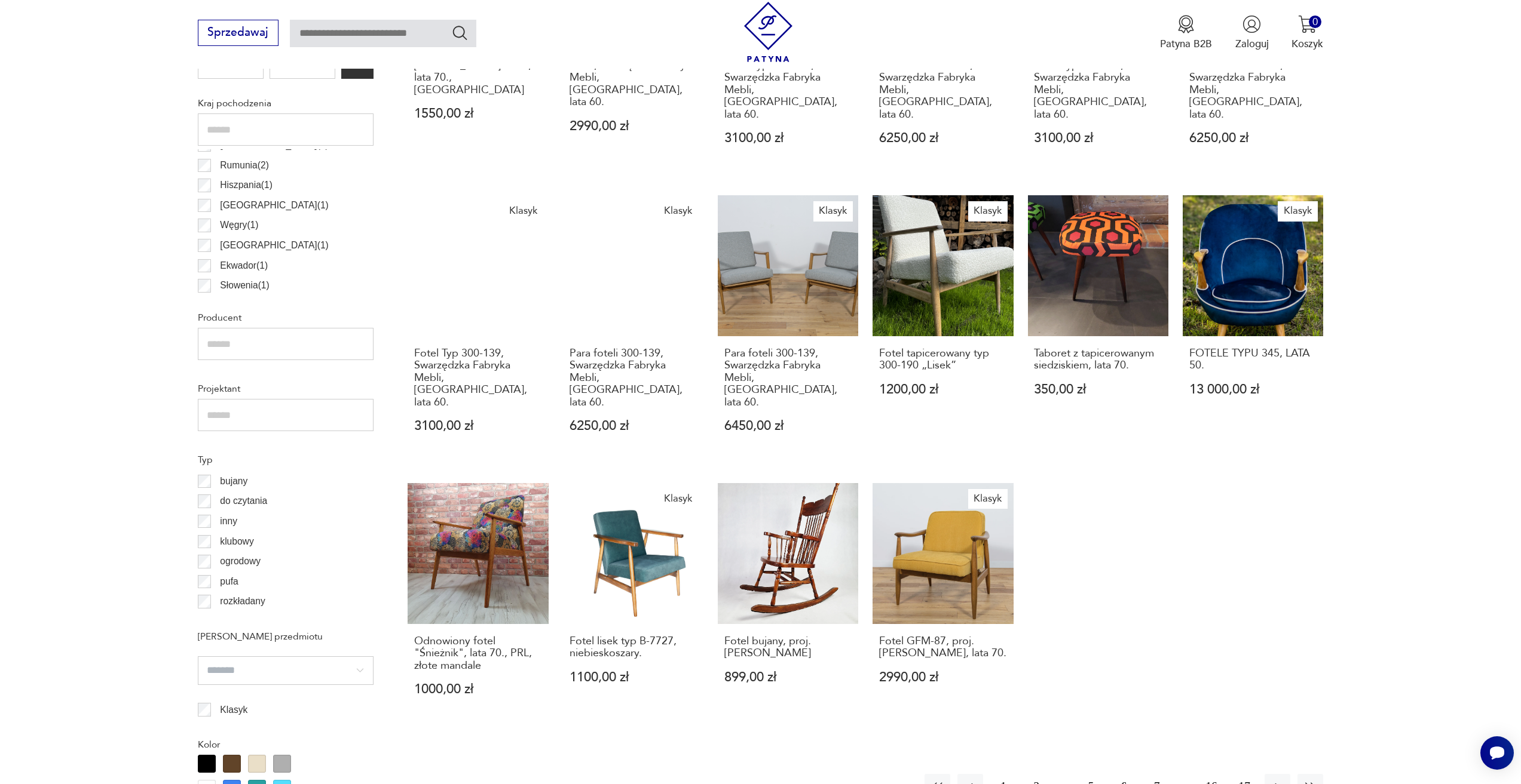
scroll to position [773, 0]
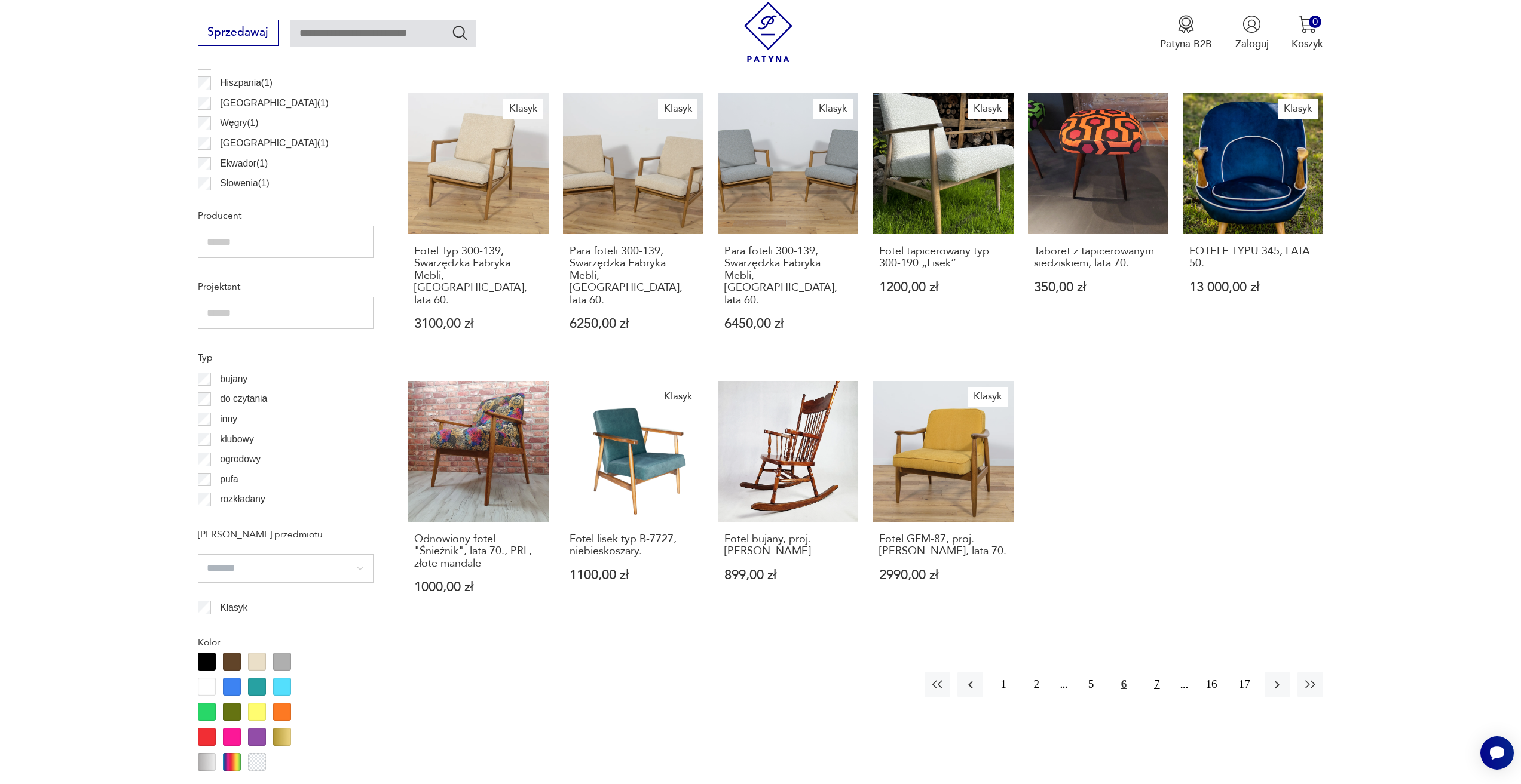
click at [1158, 672] on button "7" at bounding box center [1157, 685] width 25 height 25
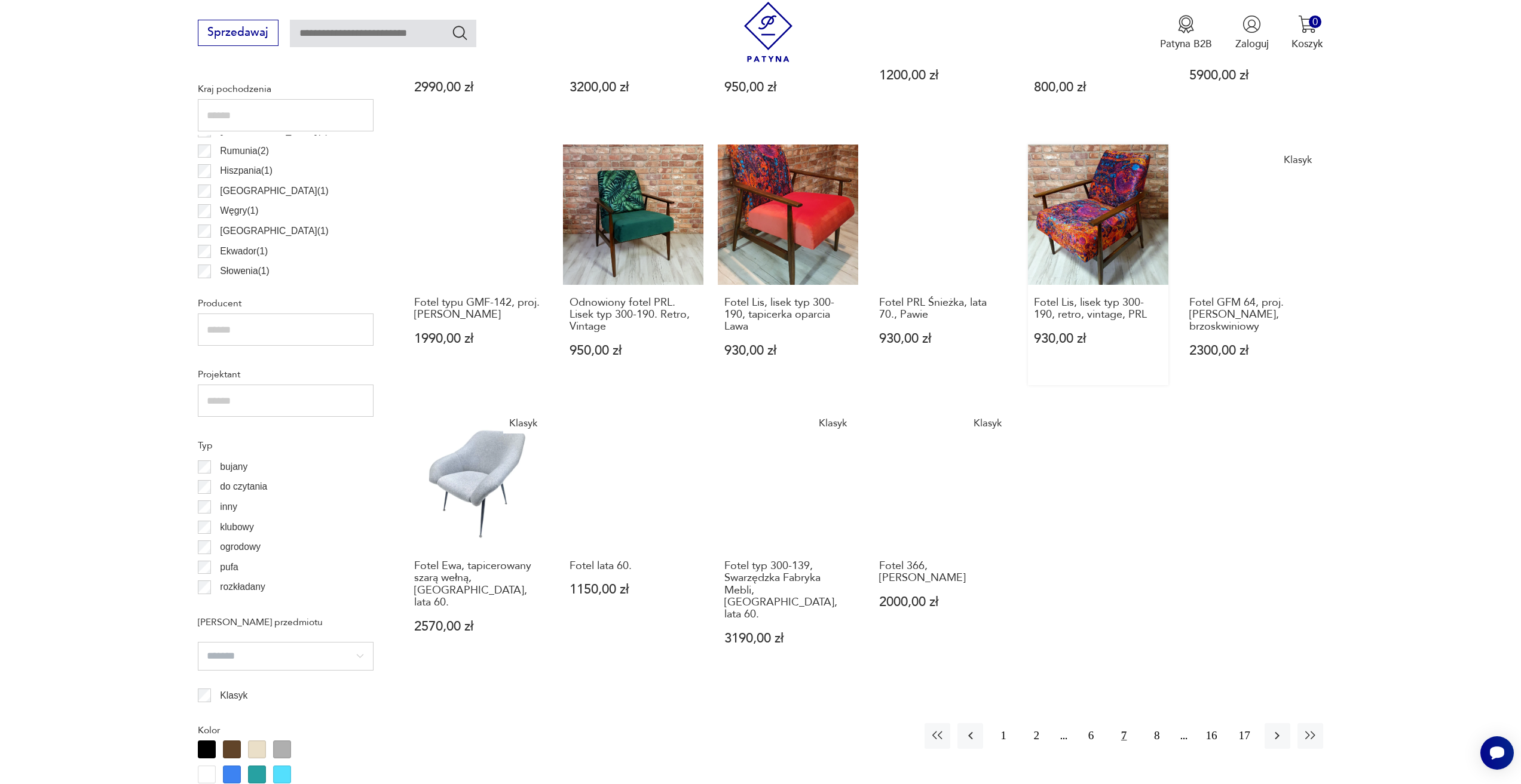
scroll to position [713, 0]
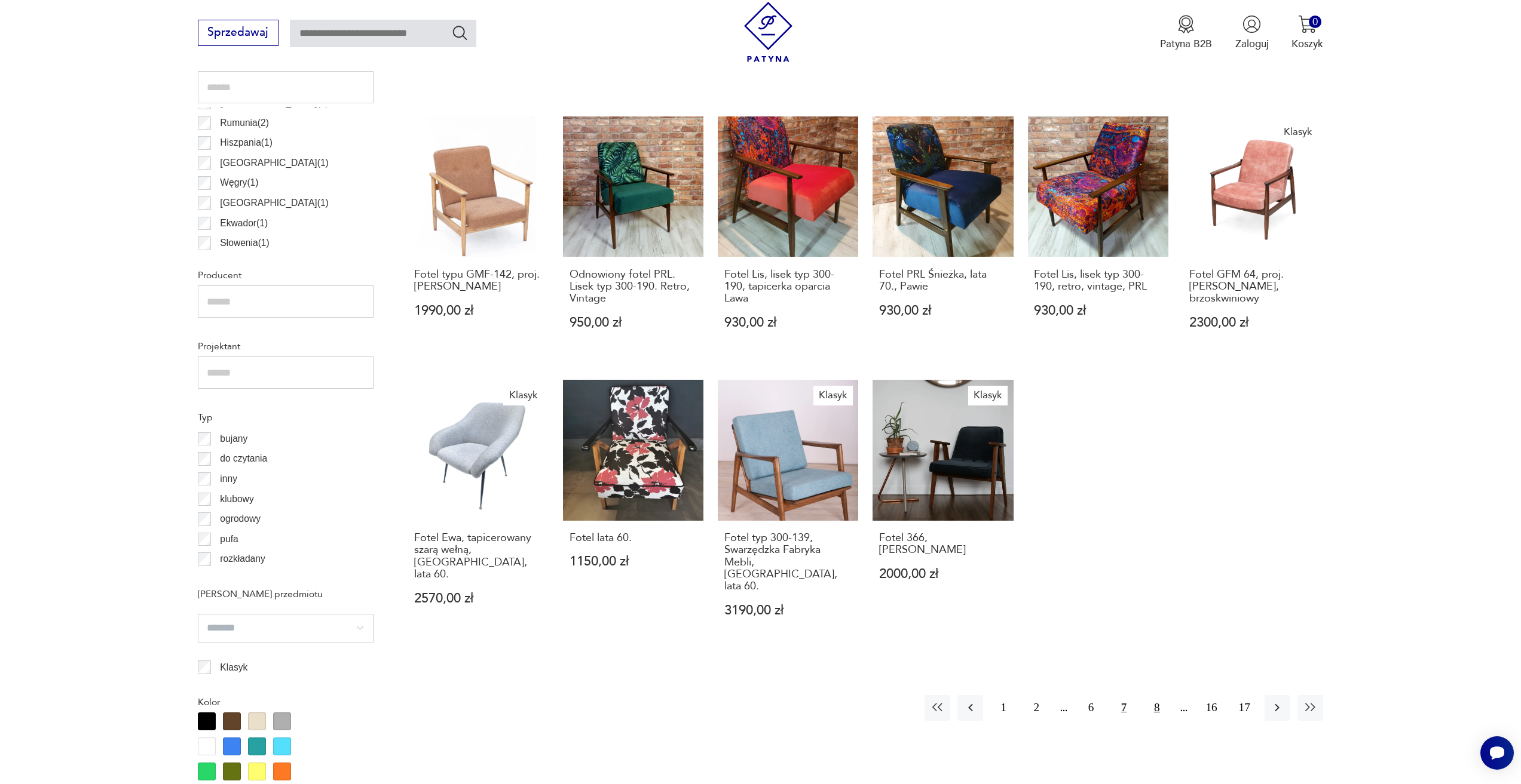
click at [1157, 695] on button "8" at bounding box center [1157, 708] width 25 height 25
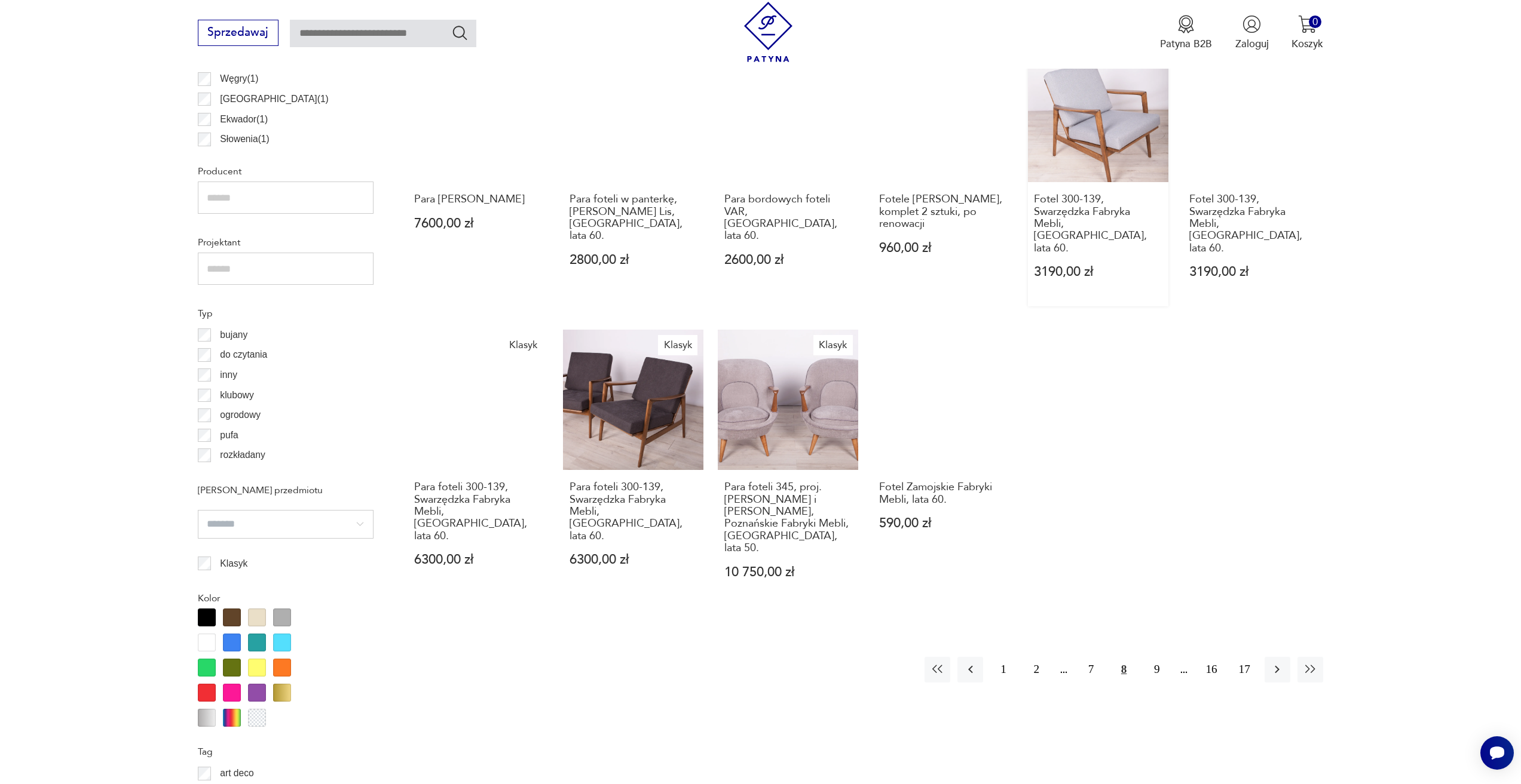
scroll to position [832, 0]
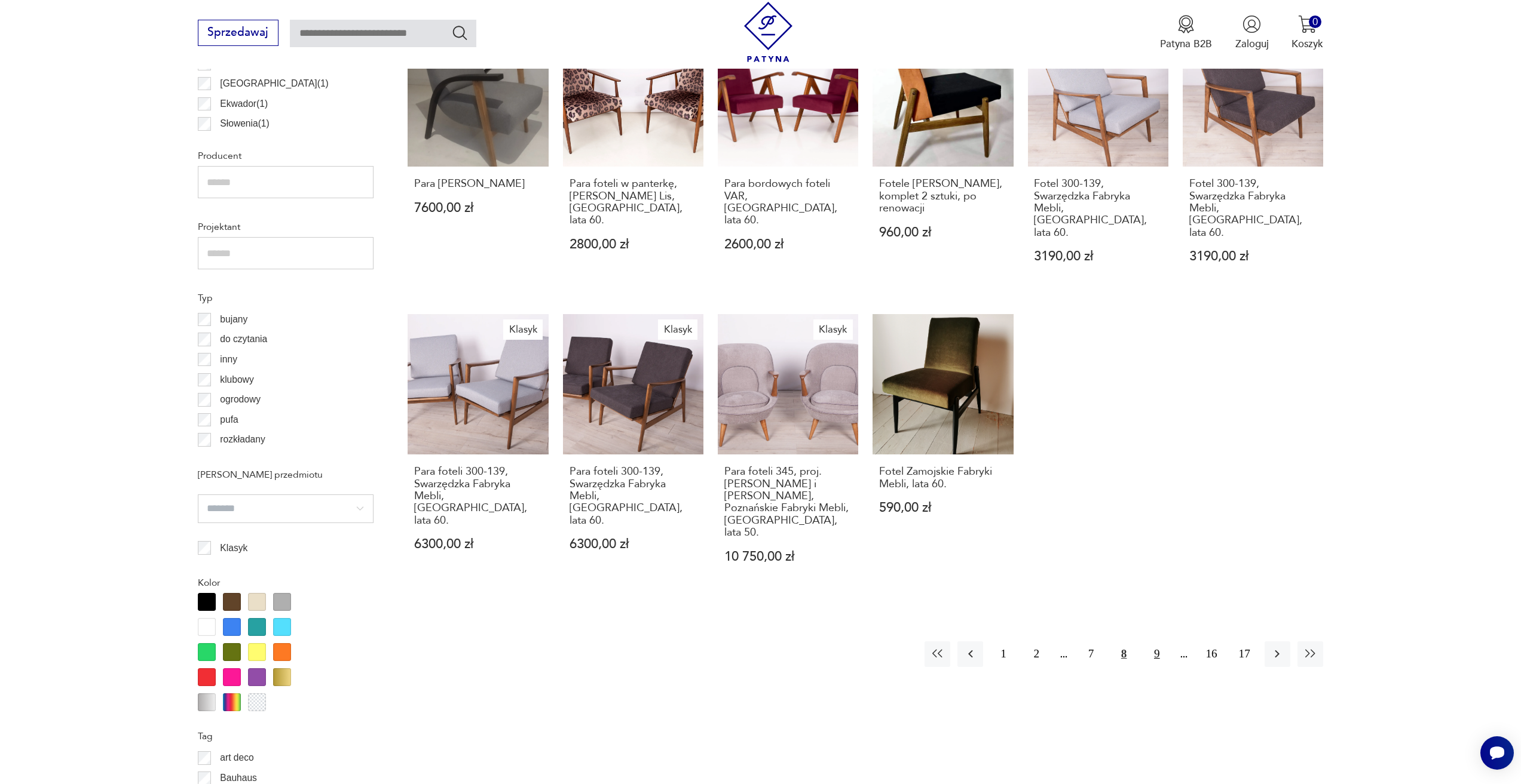
click at [1160, 641] on button "9" at bounding box center [1157, 654] width 25 height 25
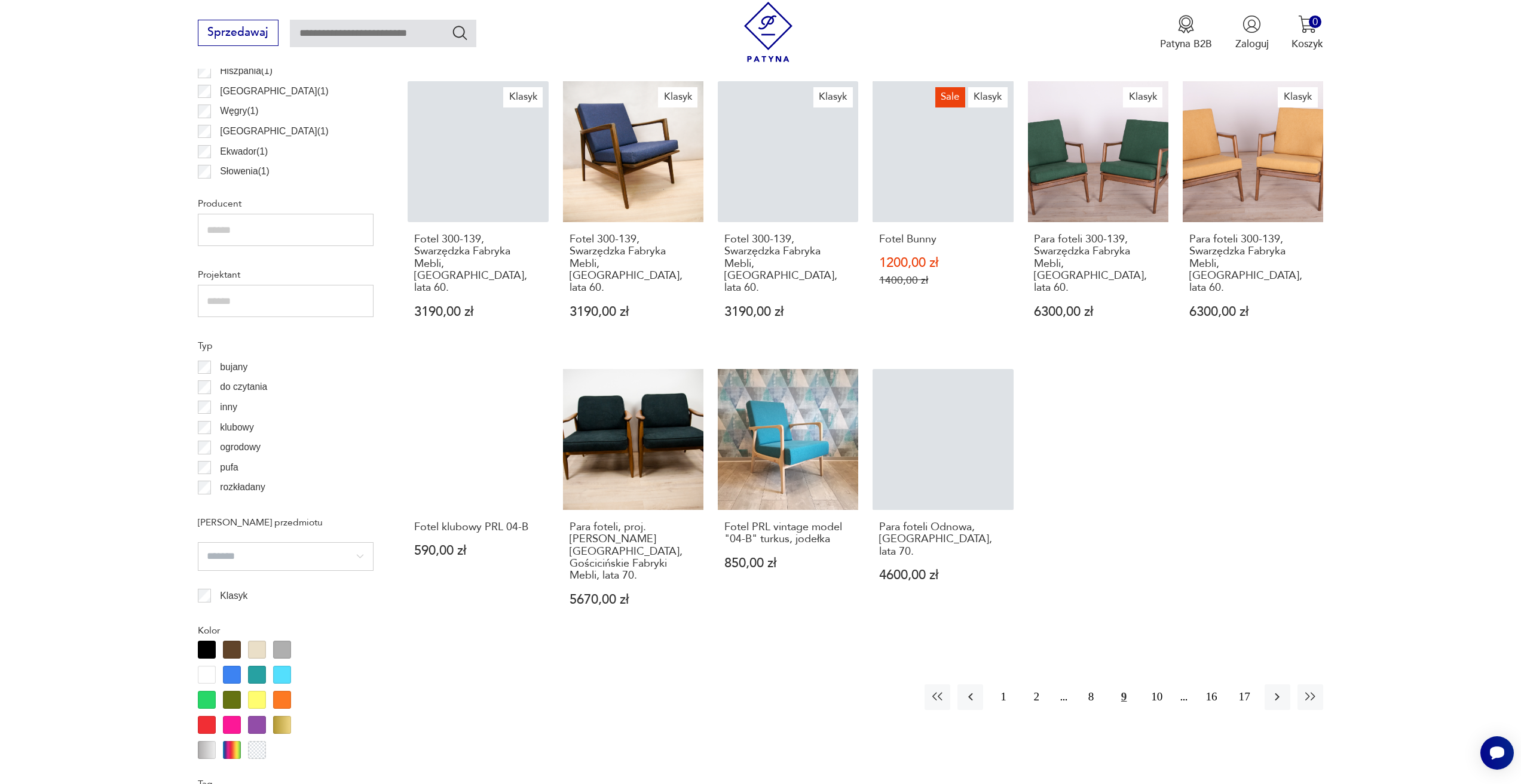
scroll to position [832, 0]
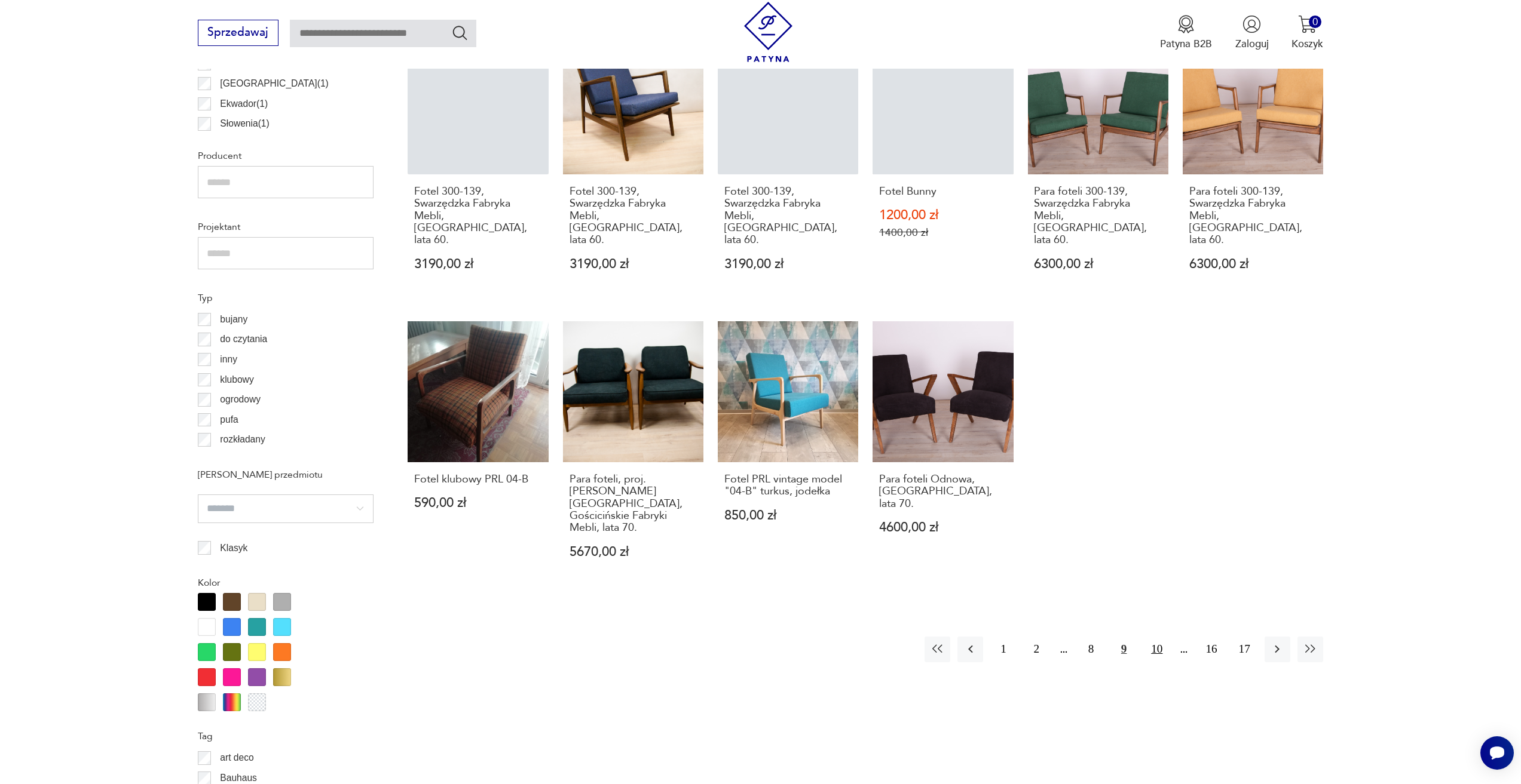
click at [1162, 637] on button "10" at bounding box center [1157, 650] width 25 height 25
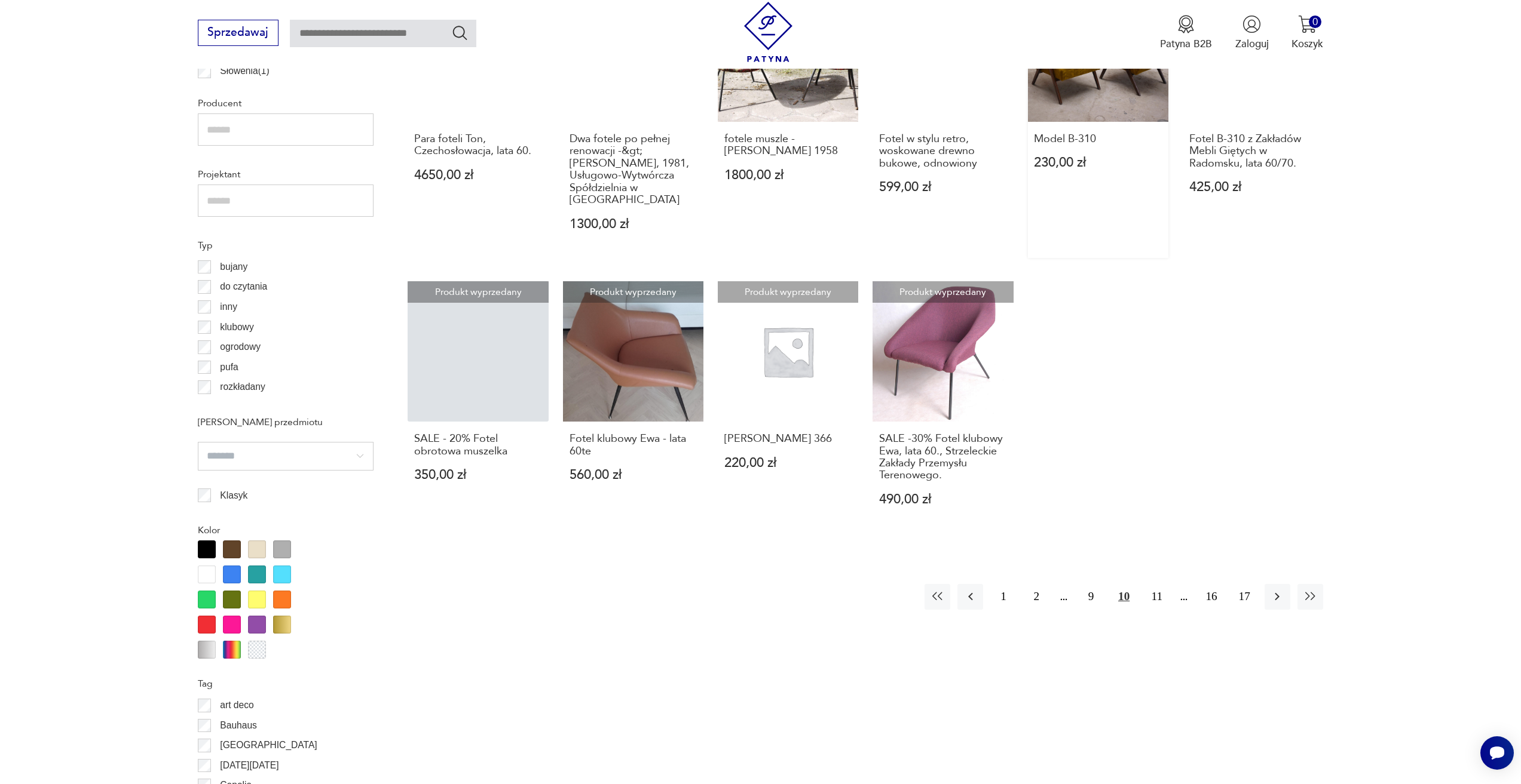
scroll to position [892, 0]
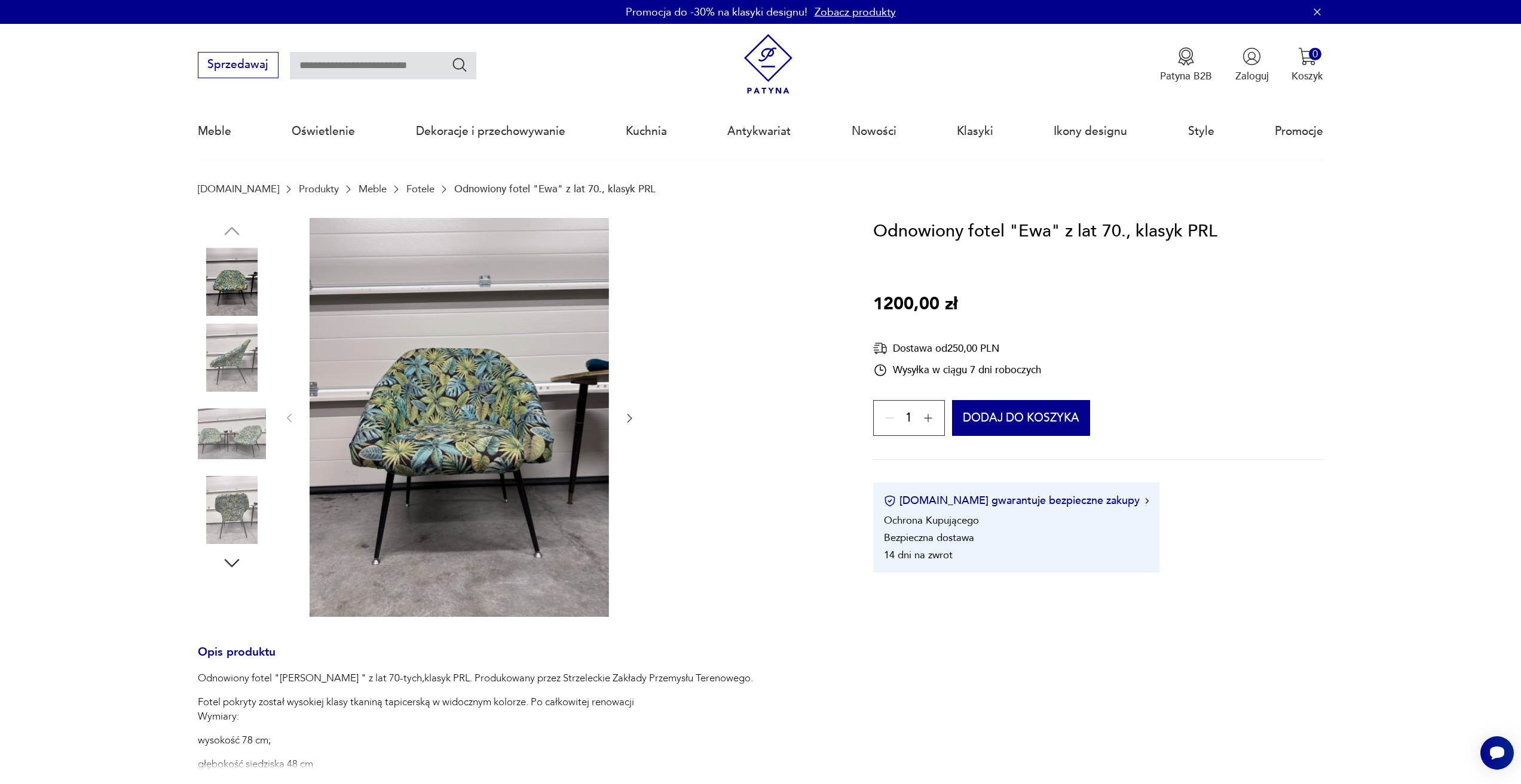
click at [240, 524] on img at bounding box center [231, 510] width 68 height 68
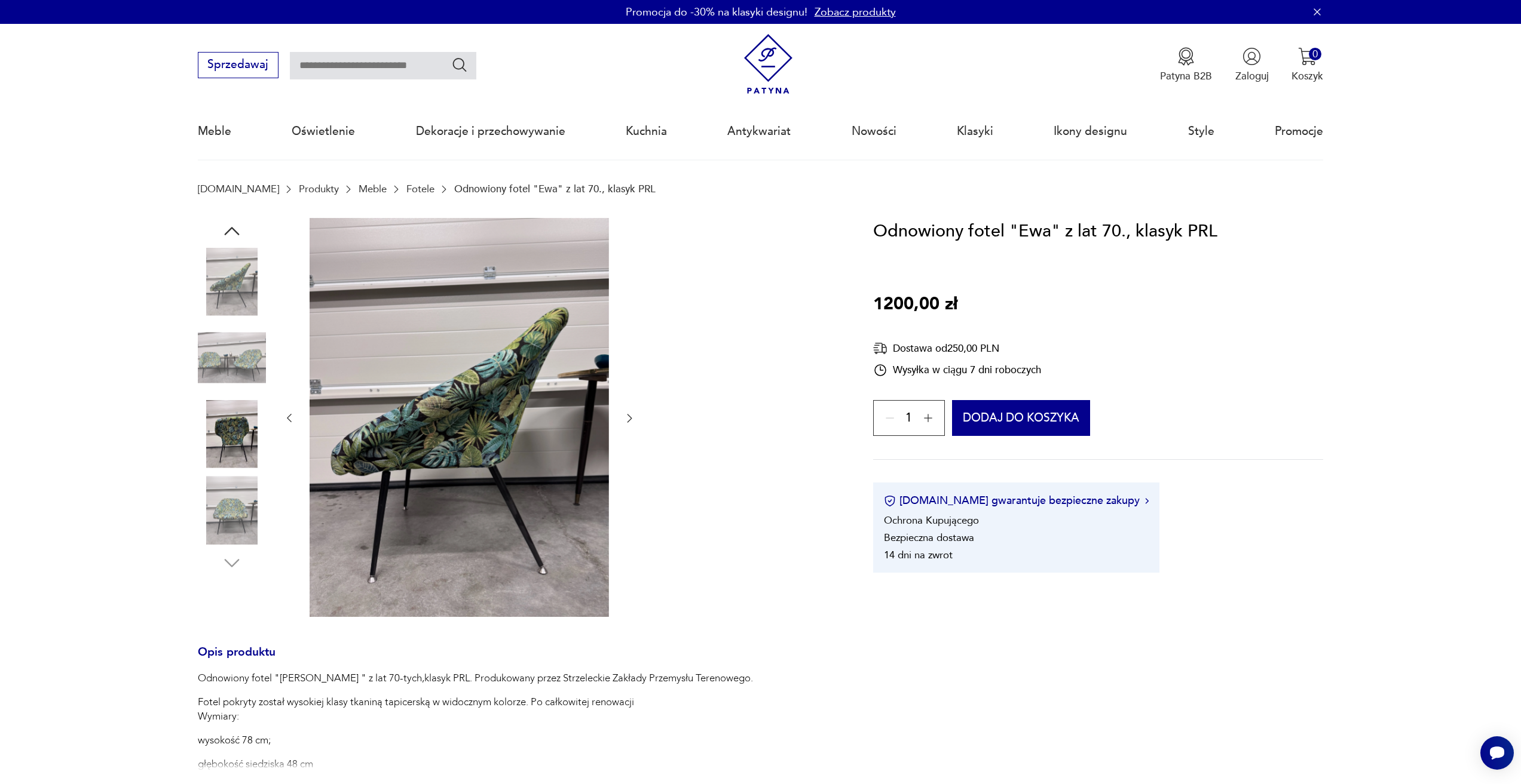
click at [247, 394] on div at bounding box center [231, 359] width 68 height 71
click at [233, 276] on img at bounding box center [231, 282] width 68 height 68
click at [217, 438] on img at bounding box center [231, 434] width 68 height 68
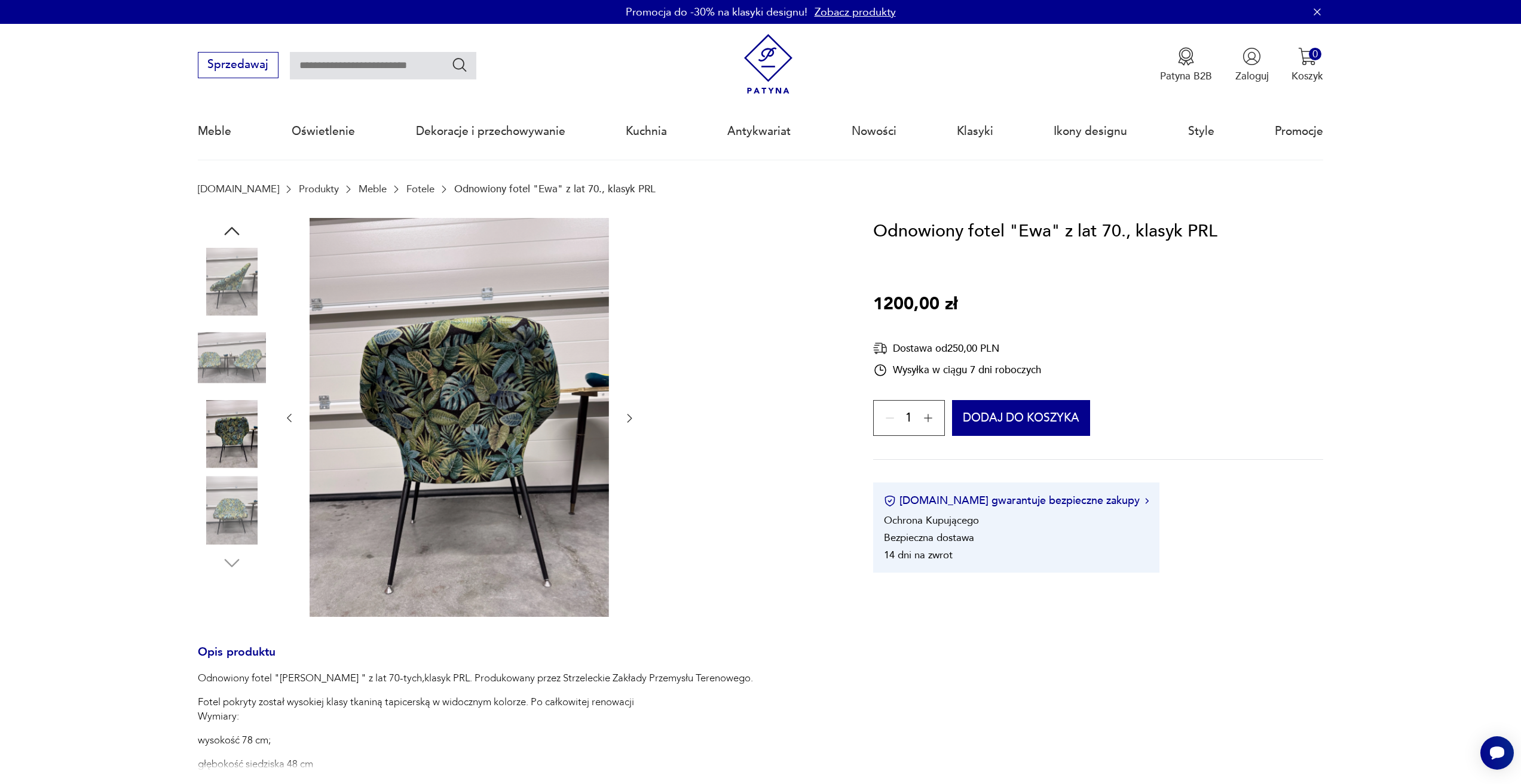
click at [215, 276] on img at bounding box center [231, 282] width 68 height 68
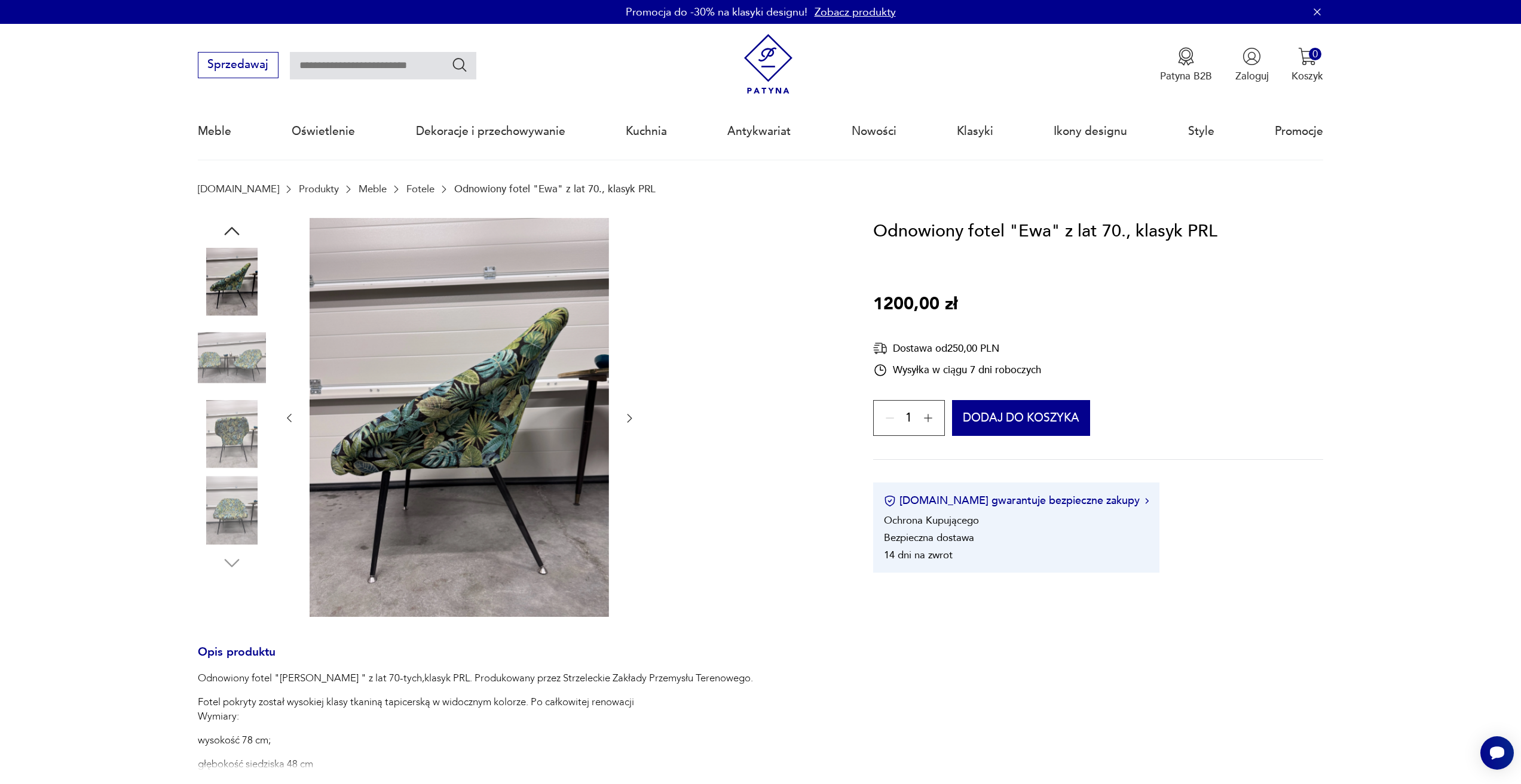
click at [229, 360] on img at bounding box center [231, 357] width 68 height 68
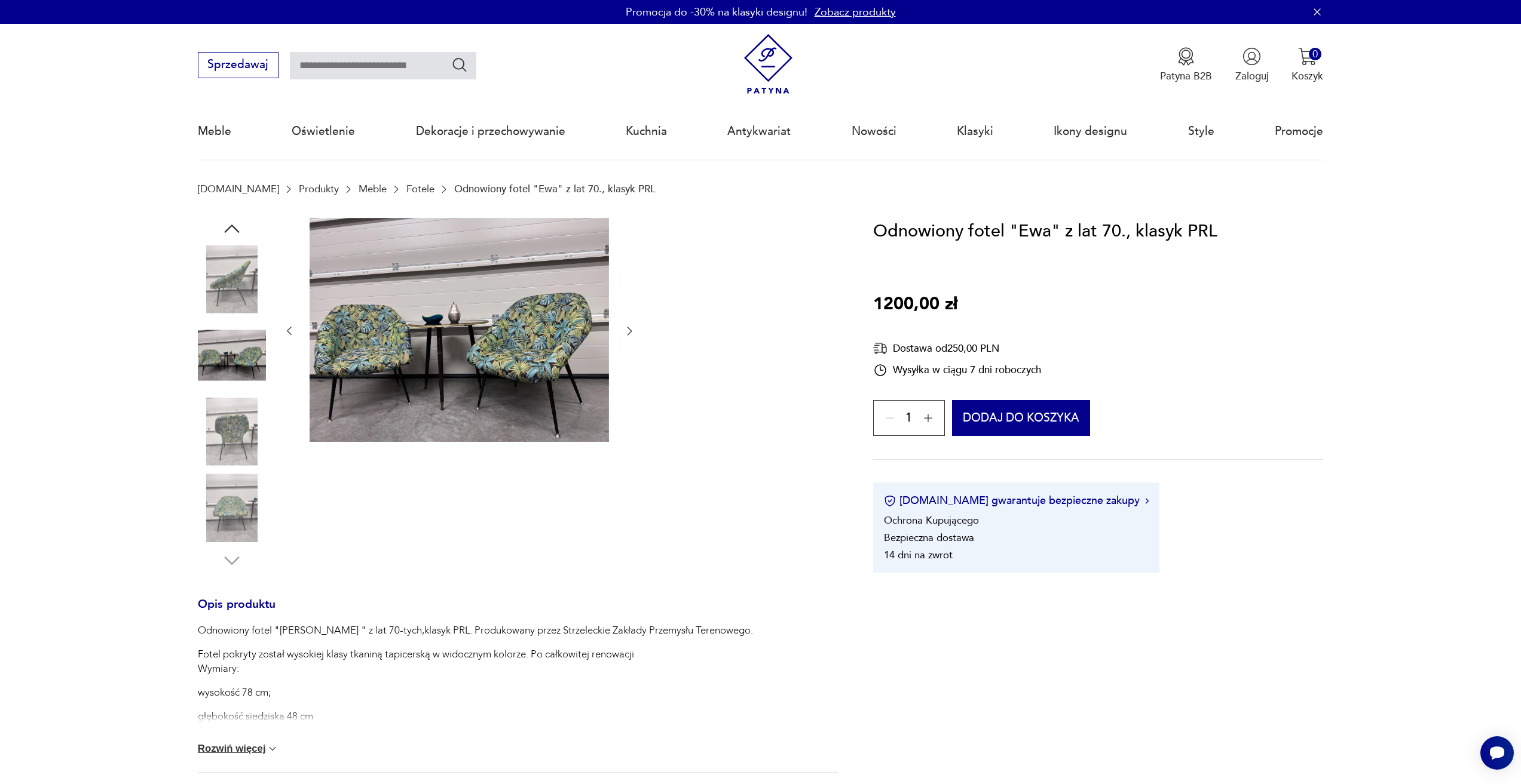
click at [232, 412] on img at bounding box center [231, 432] width 68 height 68
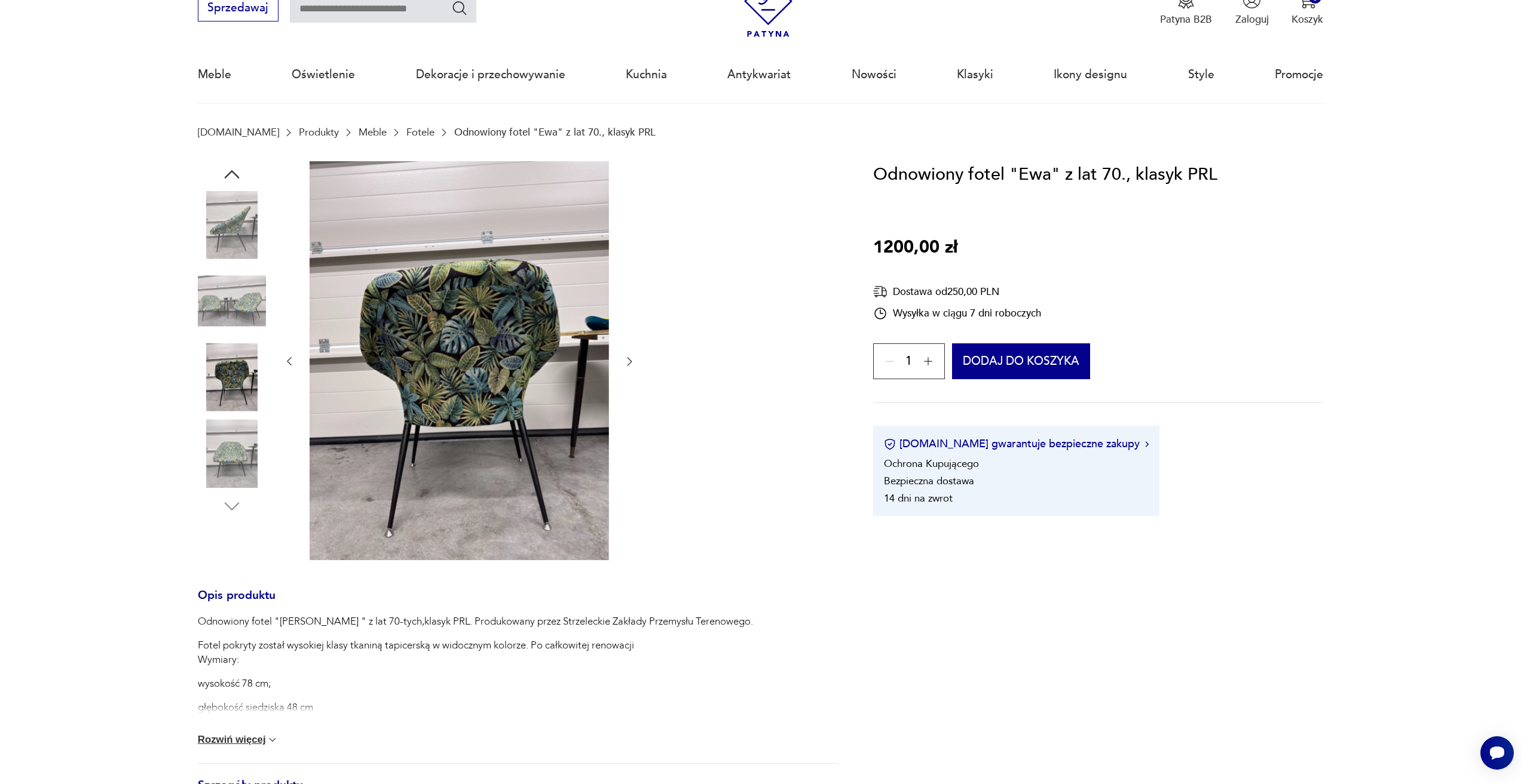
scroll to position [60, 0]
